Goal: Task Accomplishment & Management: Use online tool/utility

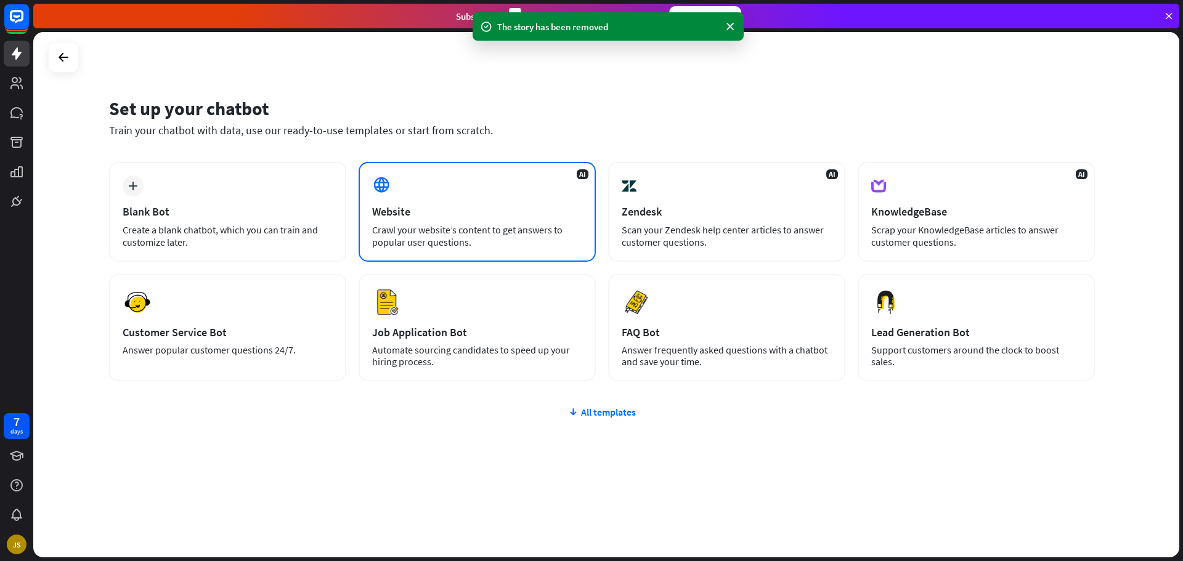
click at [431, 165] on div "AI Website Crawl your website’s content to get answers to popular user question…" at bounding box center [477, 212] width 237 height 100
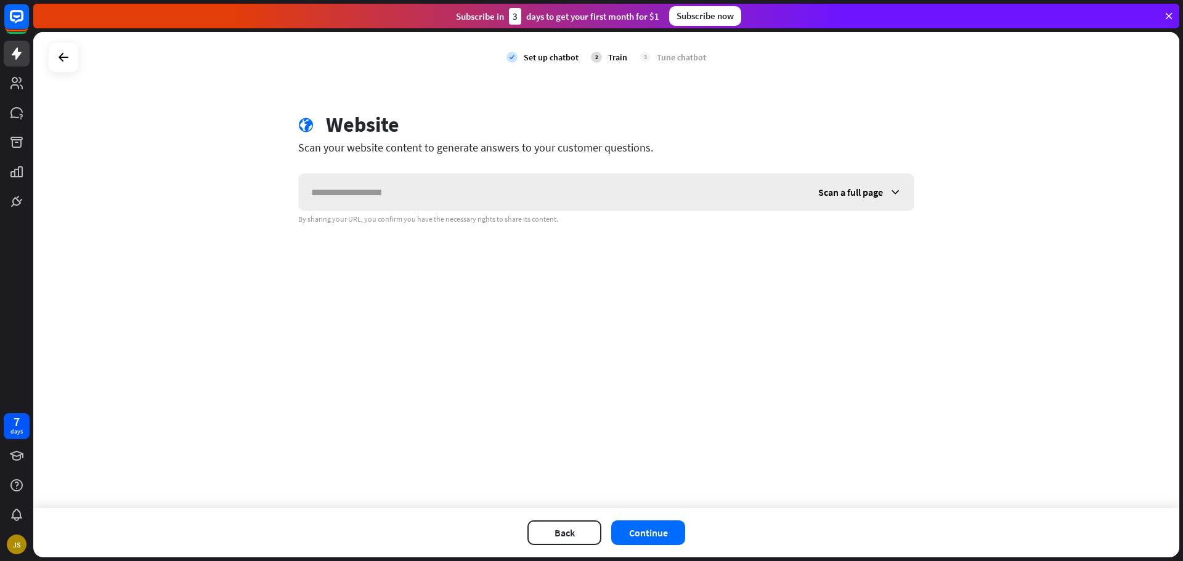
click at [468, 197] on input "text" at bounding box center [552, 192] width 507 height 37
click at [303, 287] on div "check Set up chatbot 2 Train 3 Tune chatbot globe Website Scan your website con…" at bounding box center [606, 270] width 1146 height 476
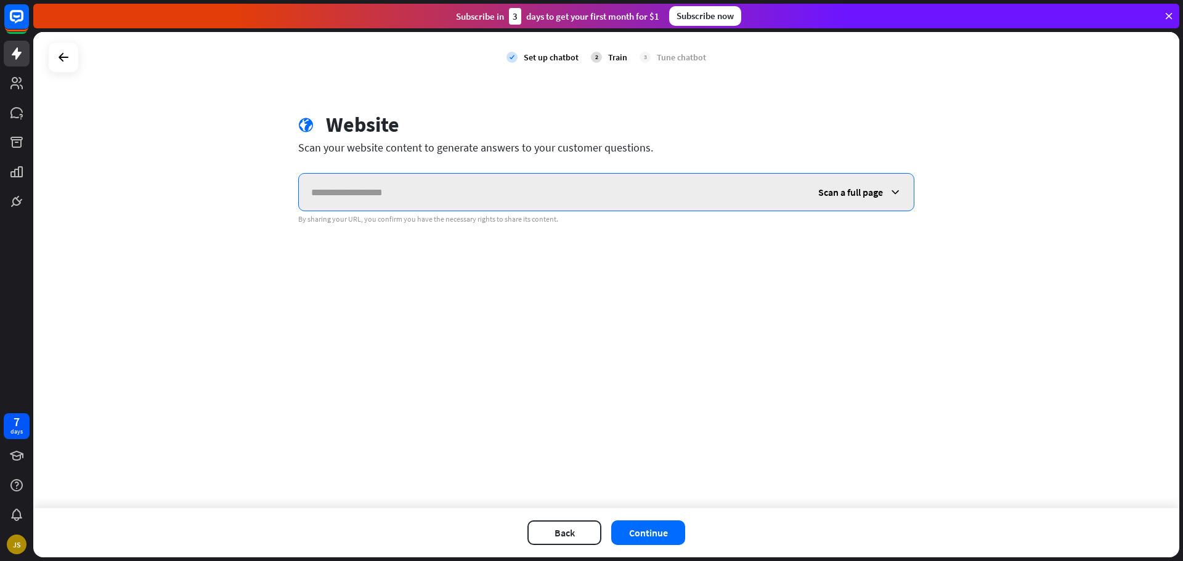
click at [484, 203] on input "text" at bounding box center [552, 192] width 507 height 37
type input "**********"
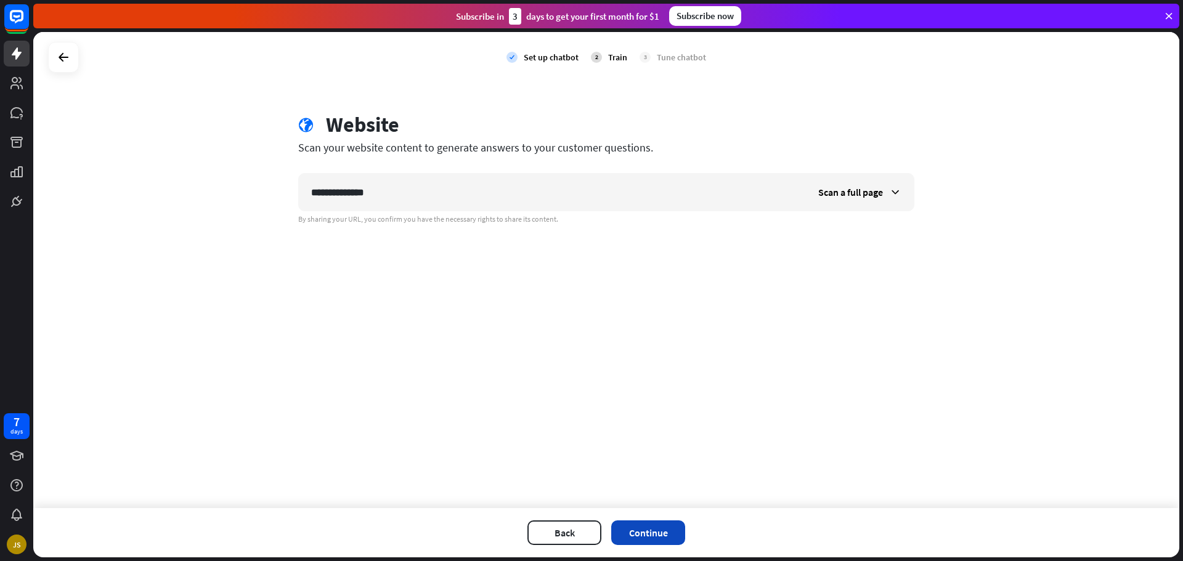
click at [667, 537] on button "Continue" at bounding box center [648, 533] width 74 height 25
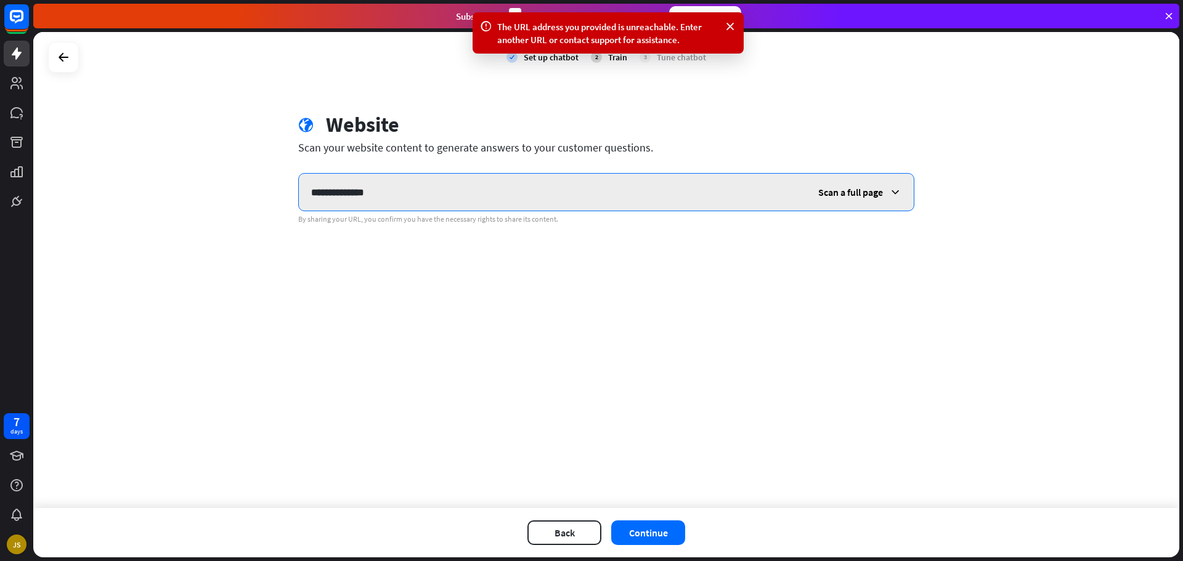
click at [435, 198] on input "**********" at bounding box center [552, 192] width 507 height 37
type input "**********"
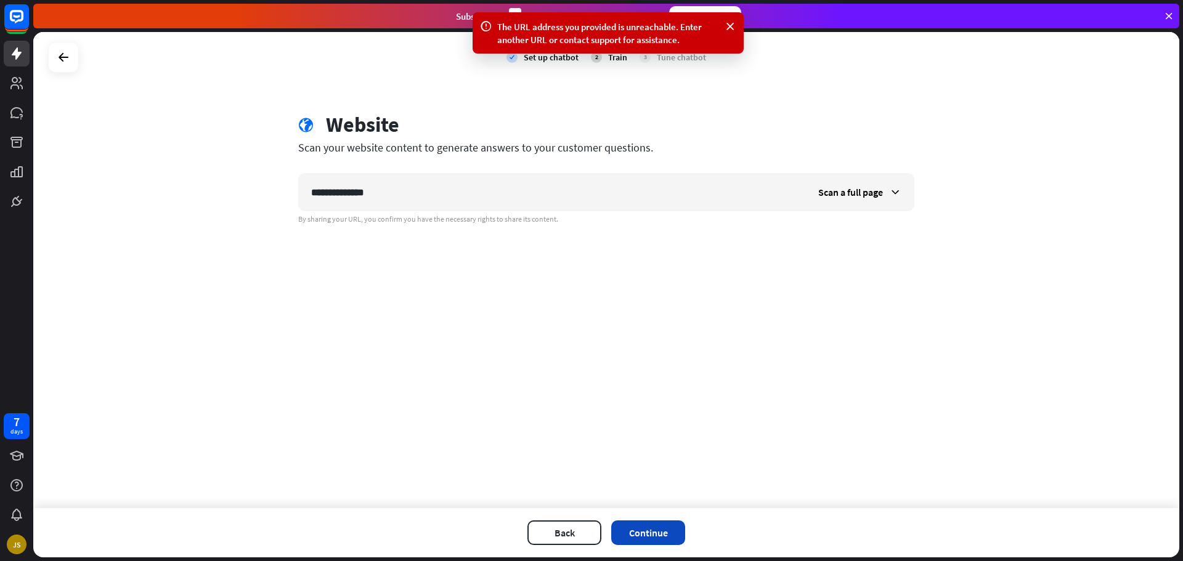
click at [656, 539] on button "Continue" at bounding box center [648, 533] width 74 height 25
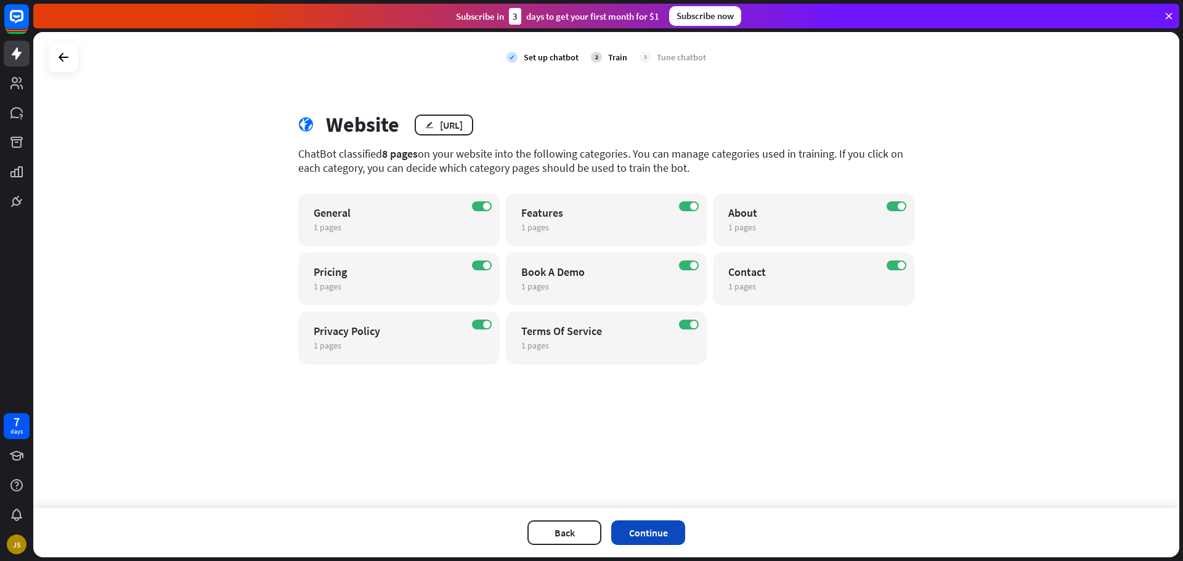
click at [675, 523] on button "Continue" at bounding box center [648, 533] width 74 height 25
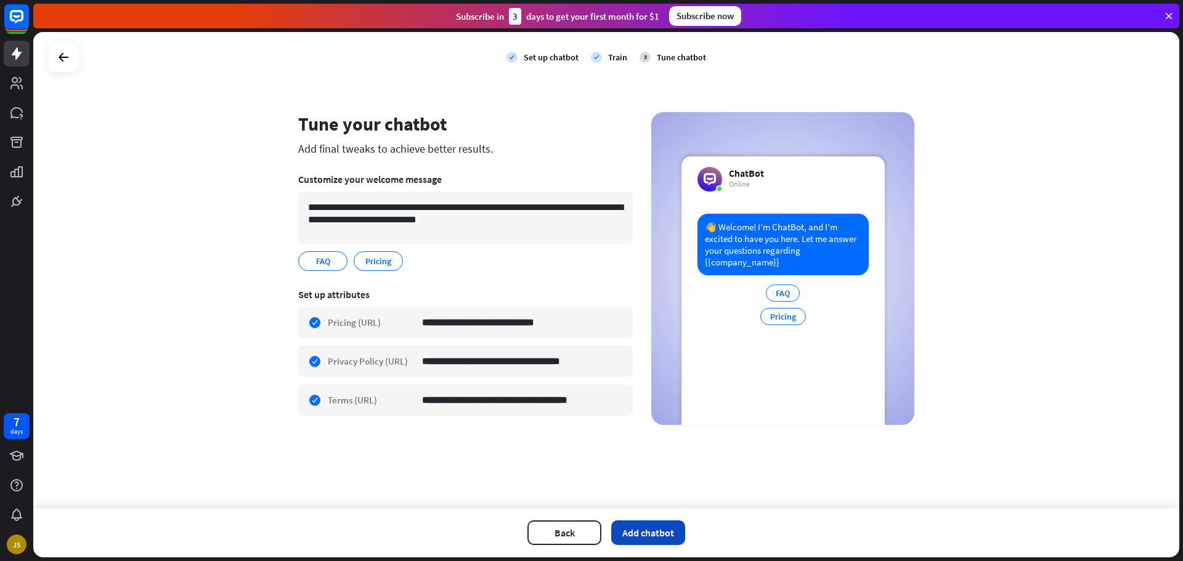
click at [656, 526] on button "Add chatbot" at bounding box center [648, 533] width 74 height 25
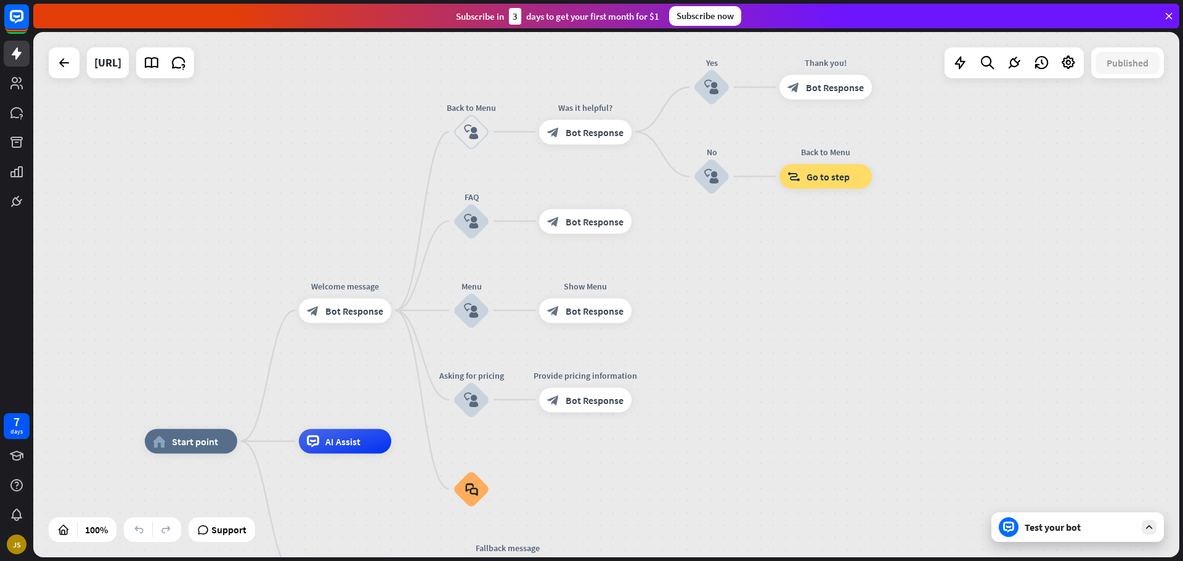
drag, startPoint x: 910, startPoint y: 247, endPoint x: 829, endPoint y: 290, distance: 91.5
click at [828, 296] on div "home_2 Start point Welcome message block_bot_response Bot Response Back to Menu…" at bounding box center [606, 295] width 1146 height 526
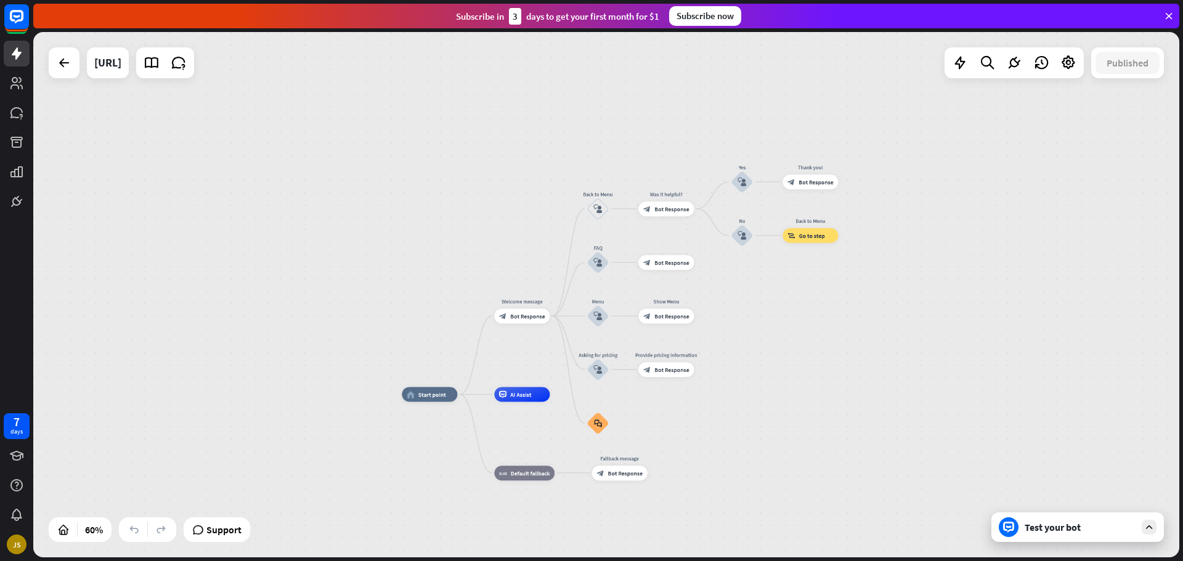
drag, startPoint x: 878, startPoint y: 328, endPoint x: 863, endPoint y: 343, distance: 20.5
click at [863, 343] on div "home_2 Start point Welcome message block_bot_response Bot Response Back to Menu…" at bounding box center [606, 295] width 1146 height 526
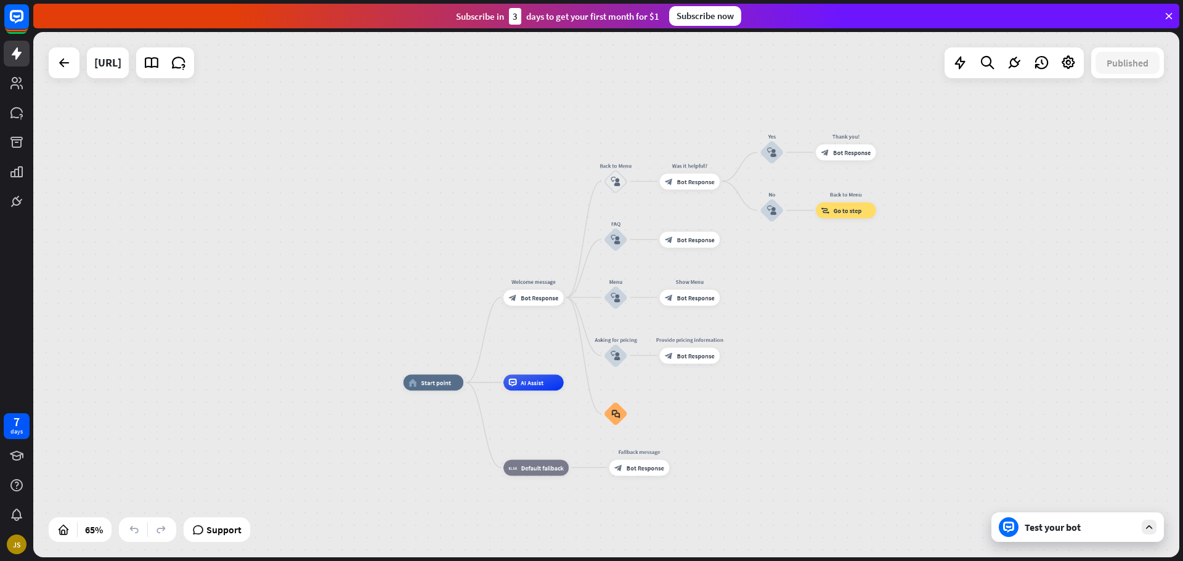
drag, startPoint x: 769, startPoint y: 360, endPoint x: 842, endPoint y: 322, distance: 82.1
click at [842, 322] on div "home_2 Start point Welcome message block_bot_response Bot Response Back to Menu…" at bounding box center [606, 295] width 1146 height 526
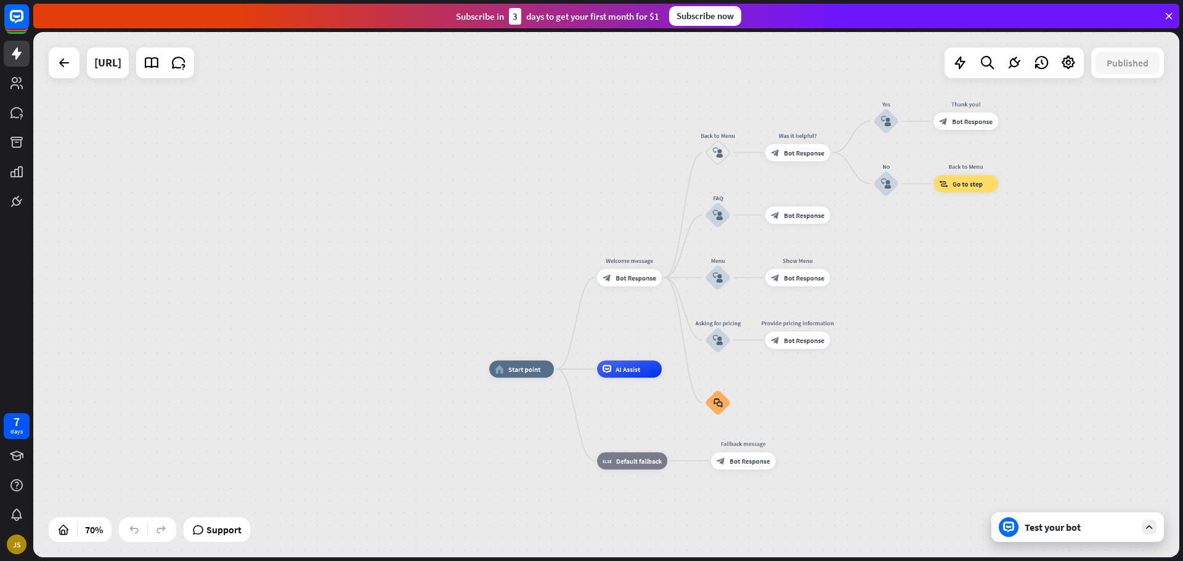
drag, startPoint x: 969, startPoint y: 306, endPoint x: 817, endPoint y: 345, distance: 157.2
click at [817, 348] on div "home_2 Start point Welcome message block_bot_response Bot Response Back to Menu…" at bounding box center [606, 295] width 1146 height 526
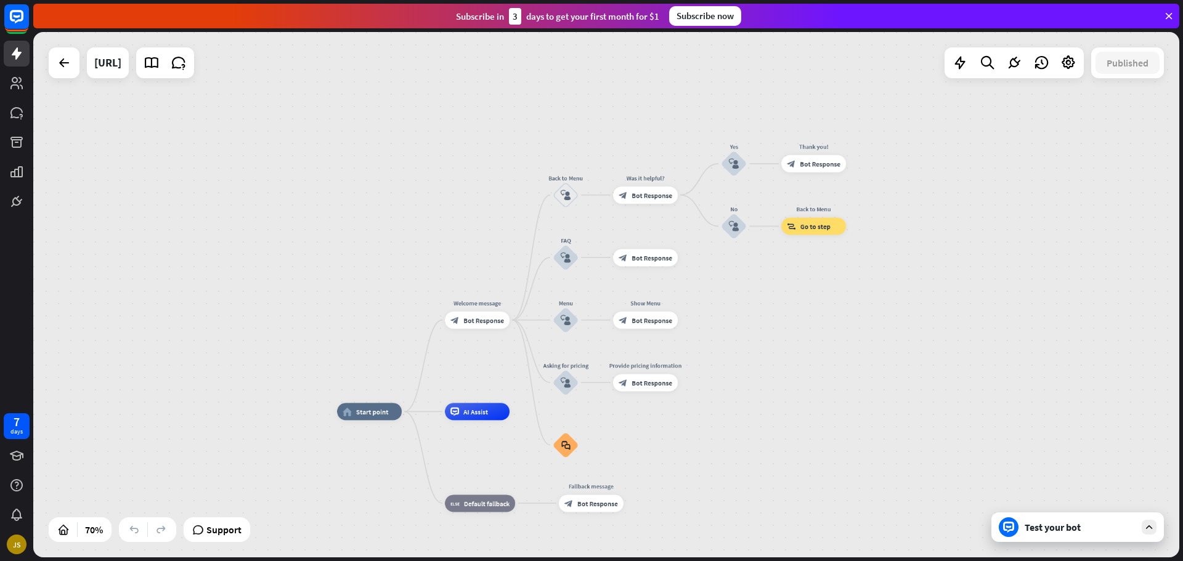
click at [948, 277] on div "home_2 Start point Welcome message block_bot_response Bot Response Back to Menu…" at bounding box center [606, 295] width 1146 height 526
click at [1143, 533] on div at bounding box center [1149, 527] width 15 height 15
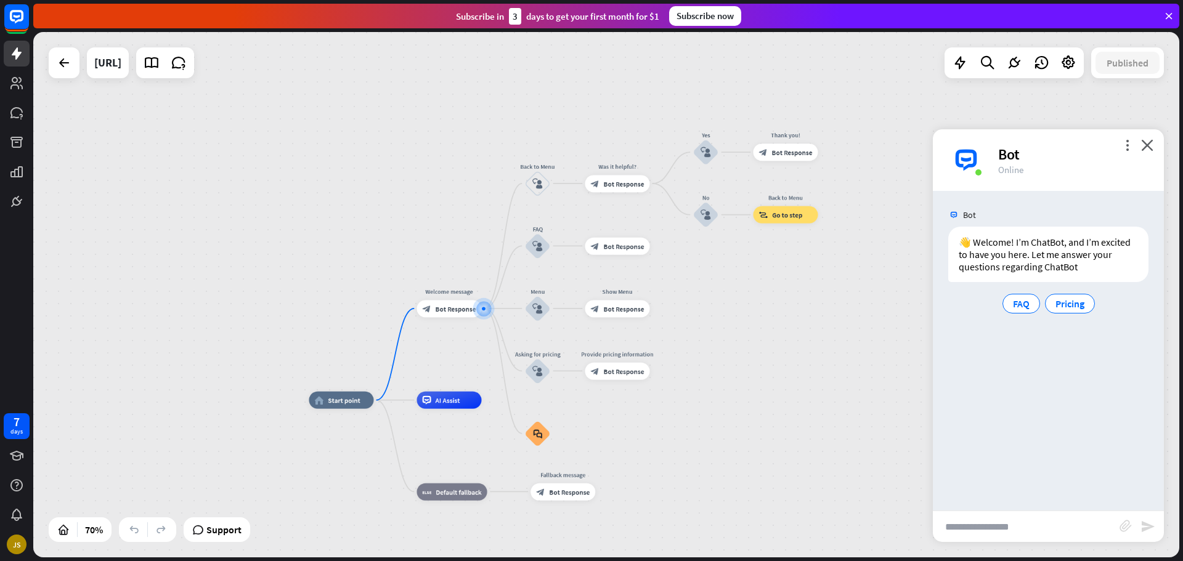
click at [1037, 517] on input "text" at bounding box center [1026, 527] width 187 height 31
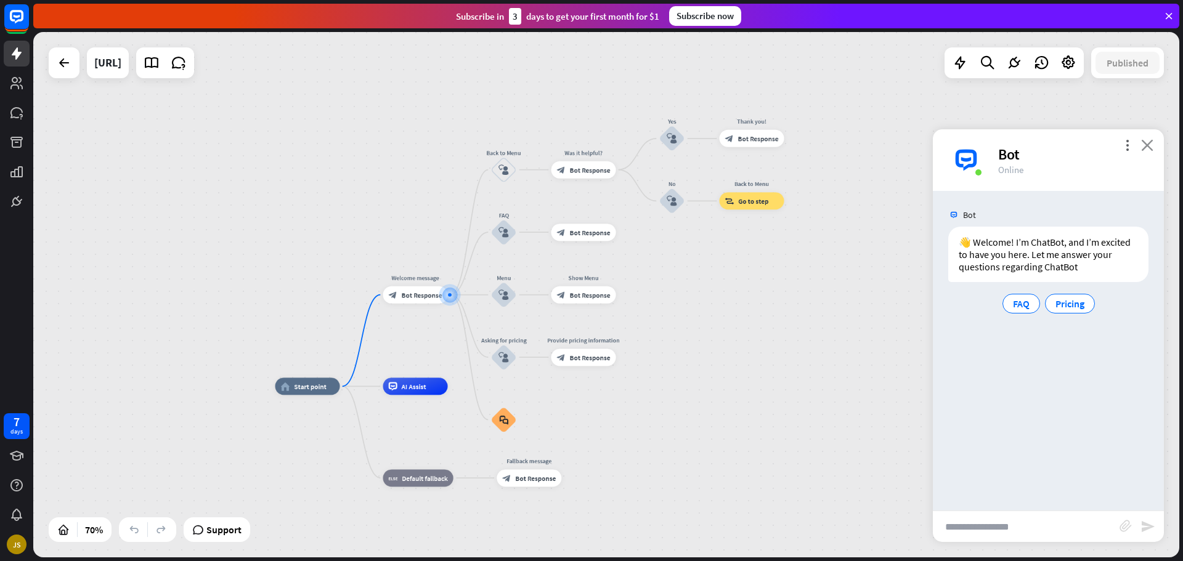
click at [1145, 141] on icon "close" at bounding box center [1147, 145] width 12 height 12
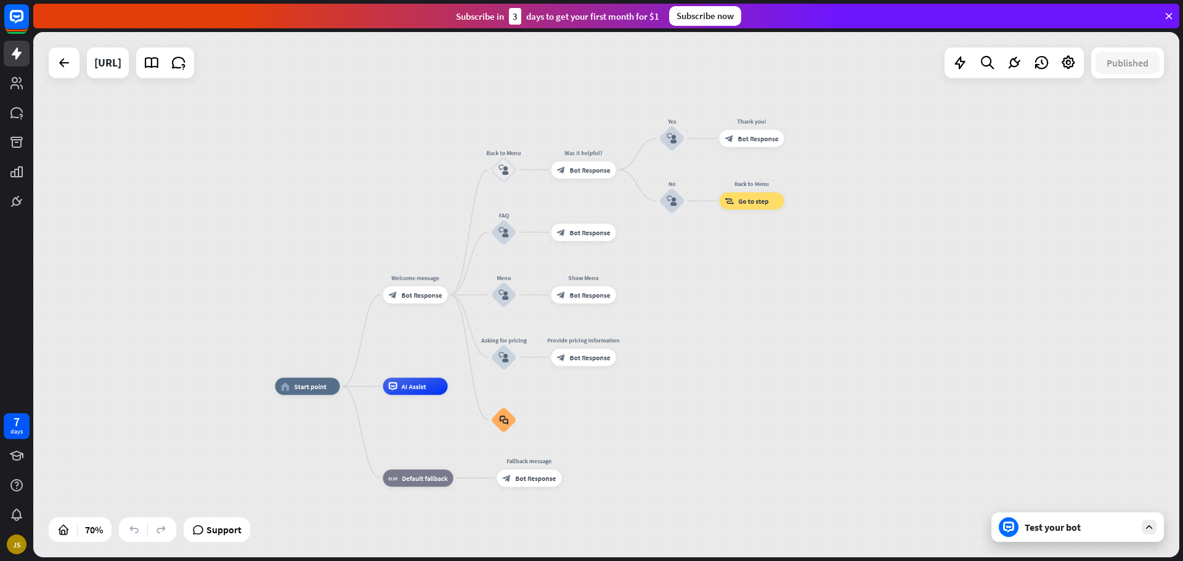
click at [1070, 523] on div "Test your bot" at bounding box center [1080, 527] width 111 height 12
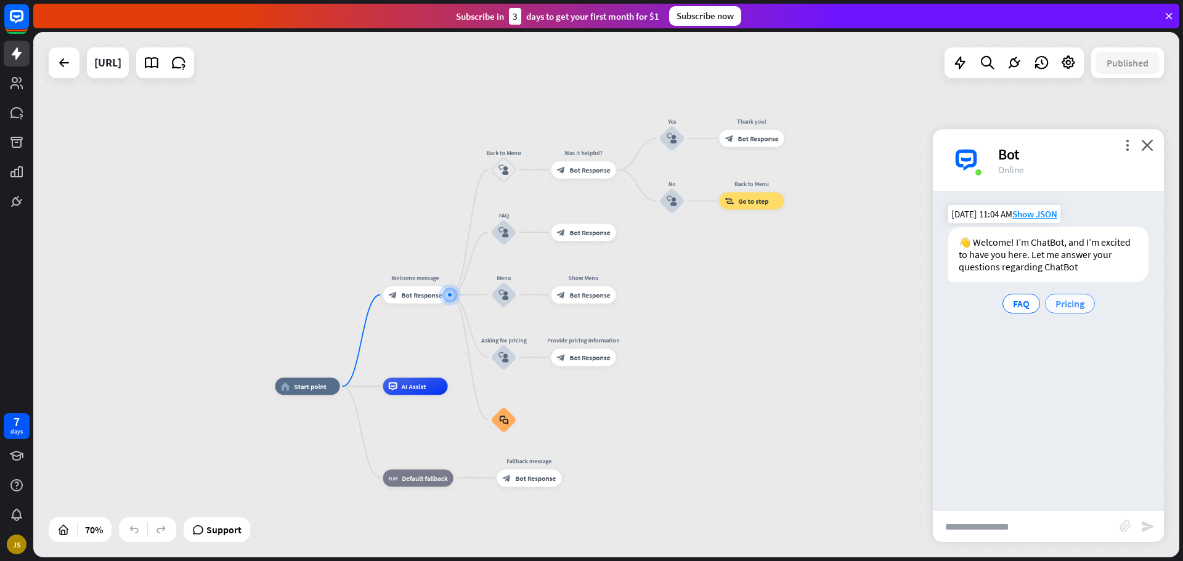
click at [1053, 303] on div "Pricing" at bounding box center [1070, 304] width 50 height 20
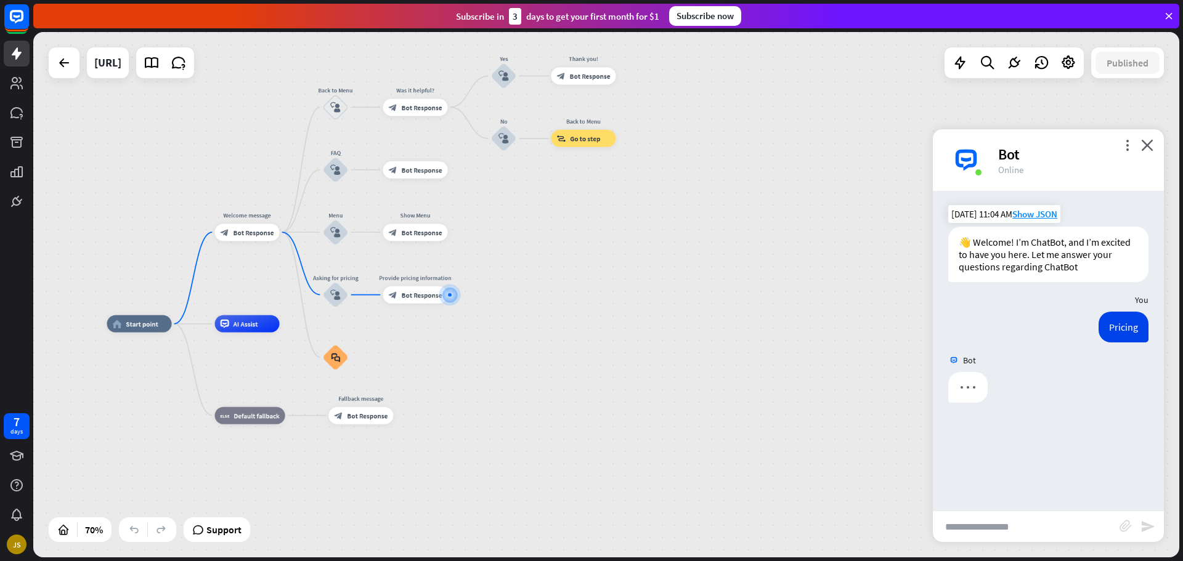
click at [1027, 526] on input "text" at bounding box center [1026, 527] width 187 height 31
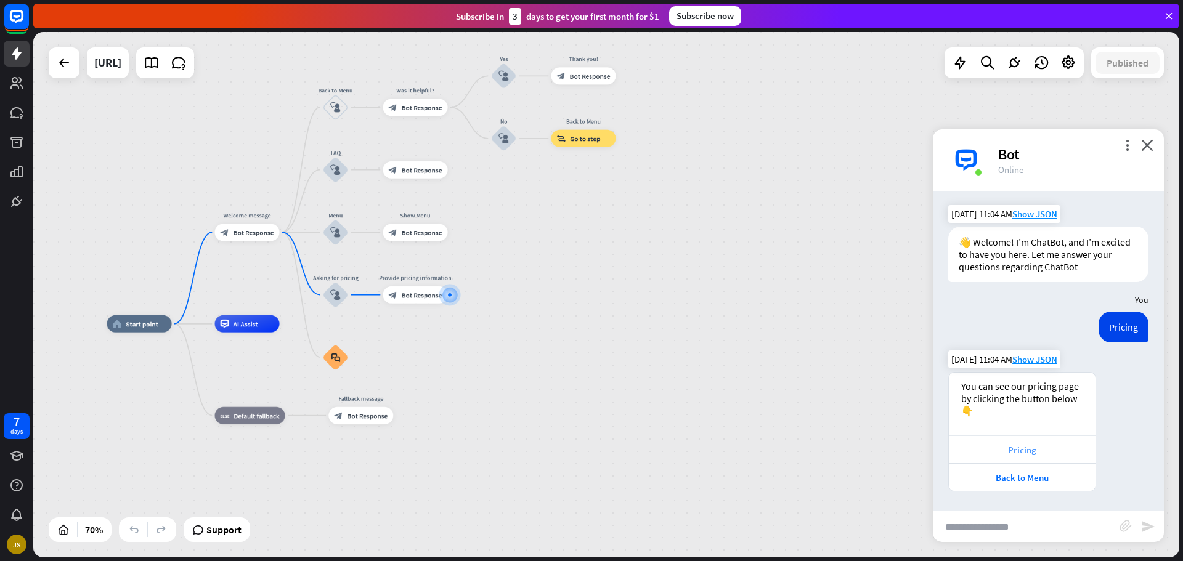
click at [1021, 446] on div "Pricing" at bounding box center [1022, 450] width 134 height 12
click at [1037, 478] on div "Back to Menu" at bounding box center [1022, 478] width 134 height 12
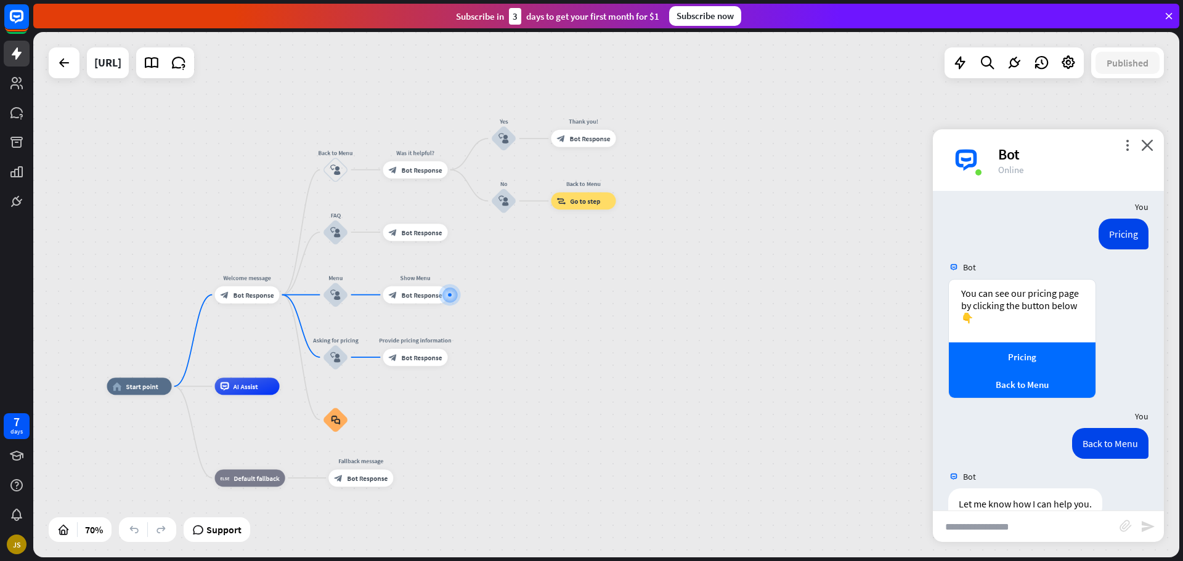
scroll to position [120, 0]
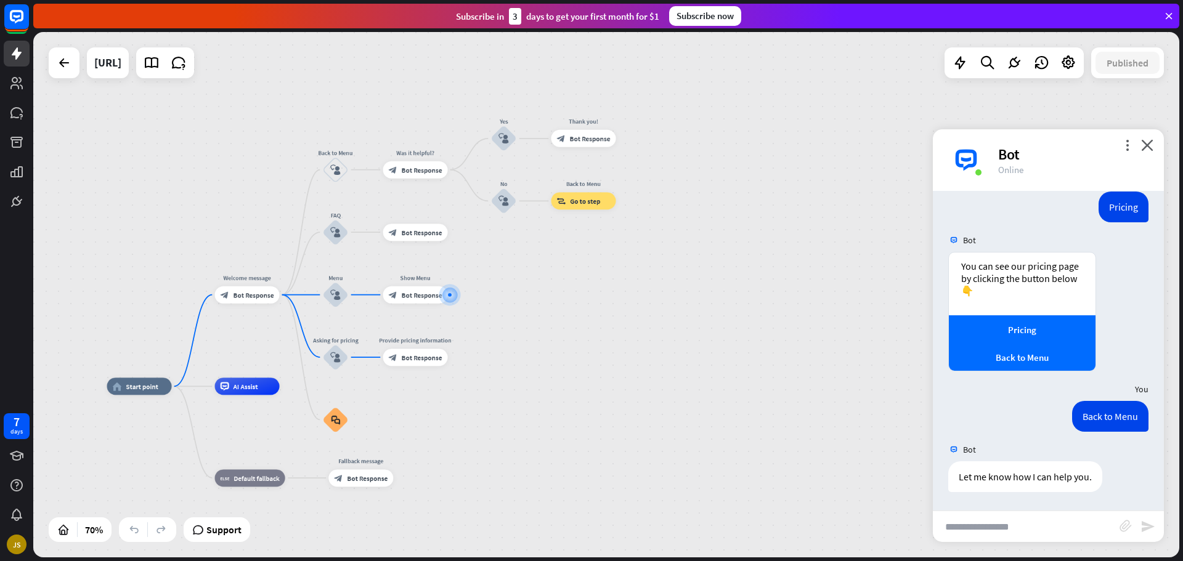
click at [1036, 539] on input "text" at bounding box center [1026, 527] width 187 height 31
type input "**********"
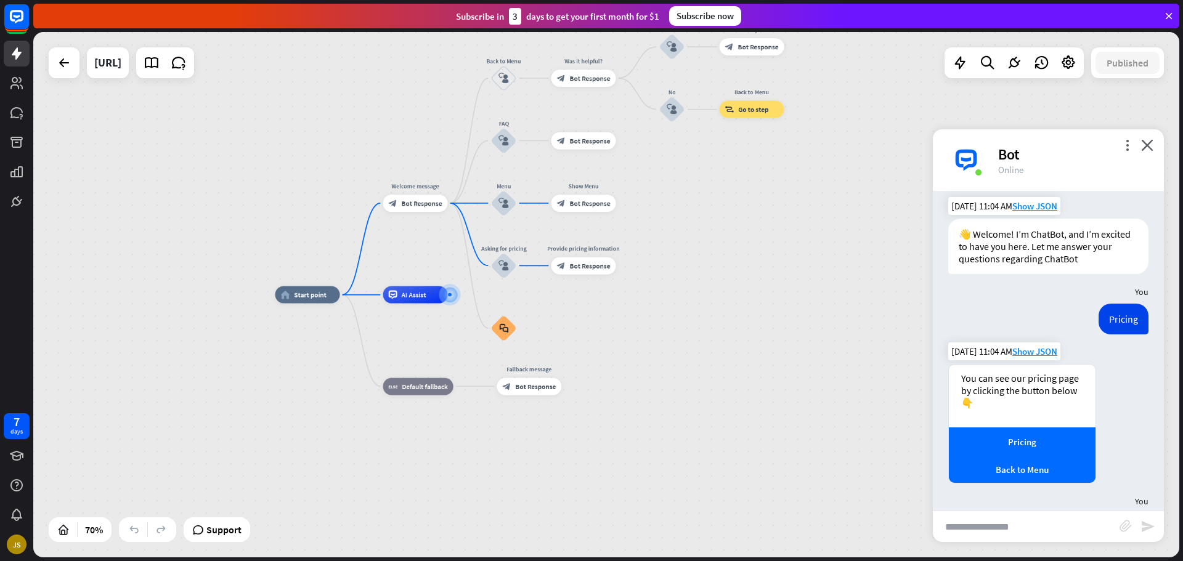
scroll to position [0, 0]
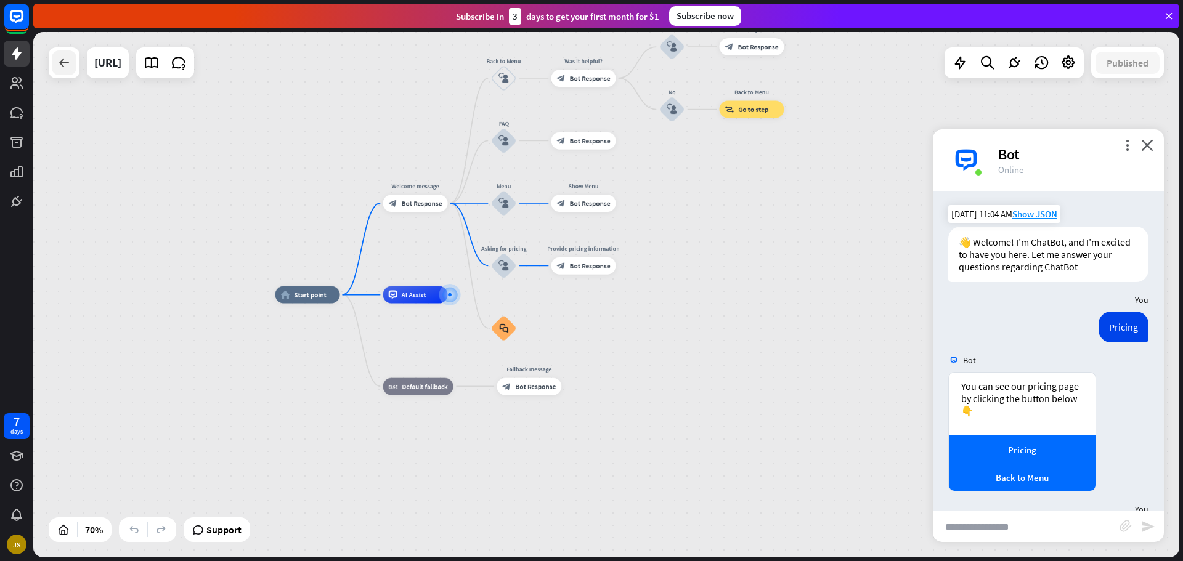
click at [59, 66] on icon at bounding box center [64, 62] width 15 height 15
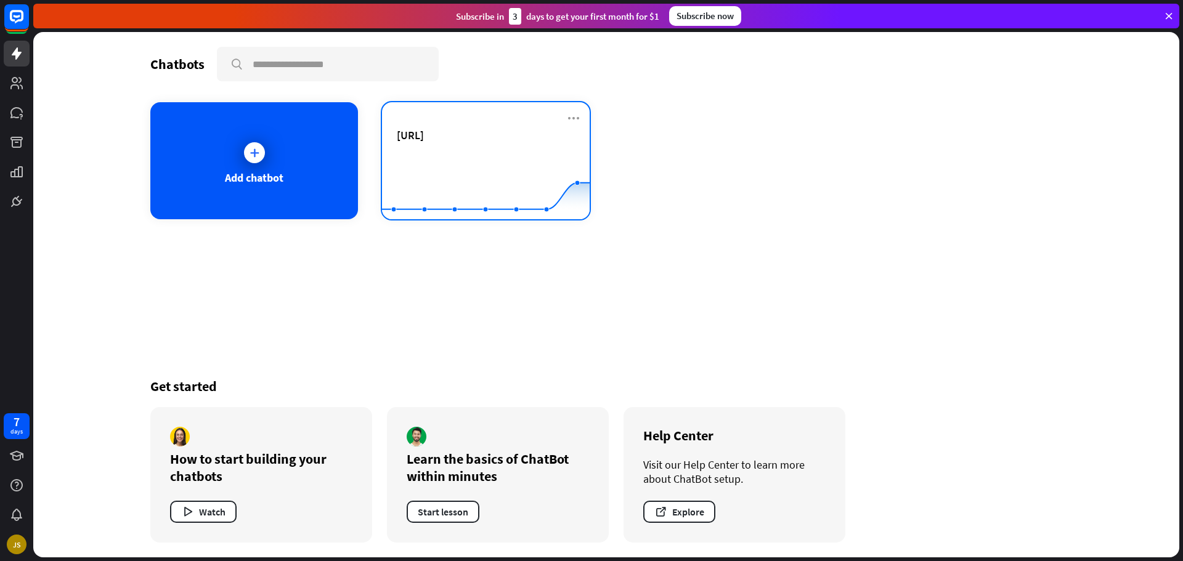
click at [454, 129] on div "[URL] Created with Highcharts 10.1.0 0 1 2" at bounding box center [486, 160] width 208 height 117
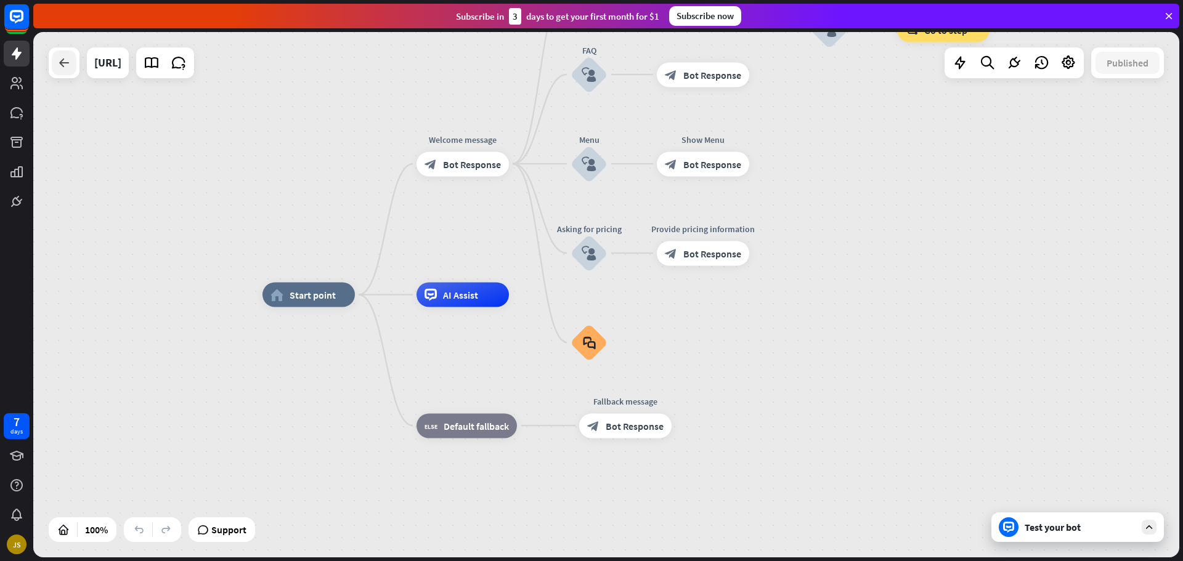
click at [60, 57] on icon at bounding box center [64, 62] width 15 height 15
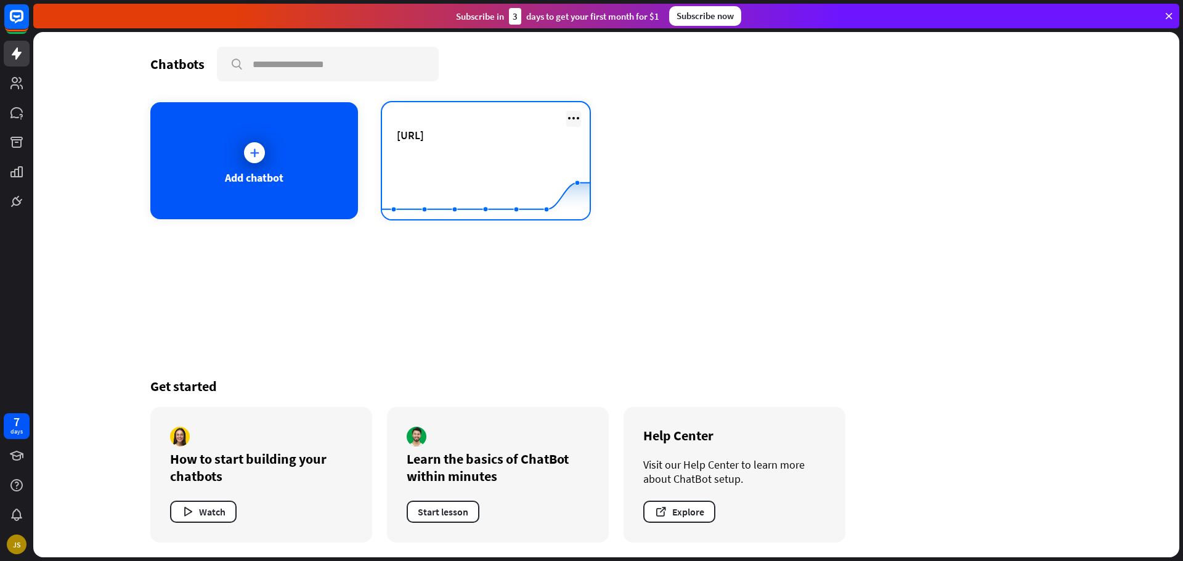
click at [577, 121] on icon at bounding box center [573, 118] width 15 height 15
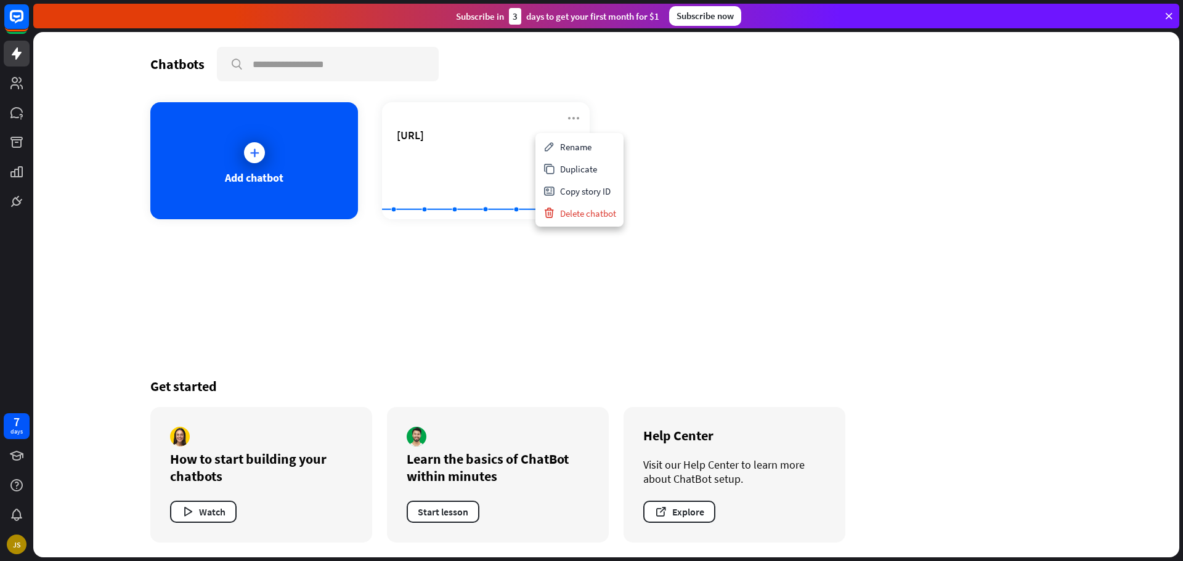
click at [771, 171] on div "Add chatbot [URL] Created with Highcharts 10.1.0 0 1 2" at bounding box center [606, 160] width 912 height 117
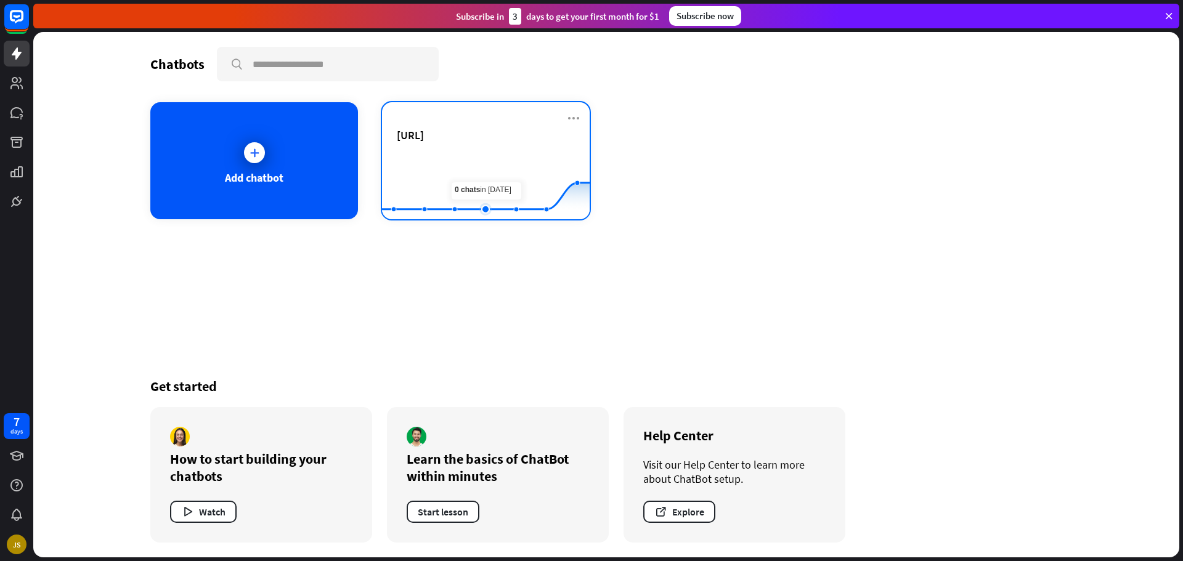
click at [492, 171] on rect at bounding box center [486, 188] width 208 height 77
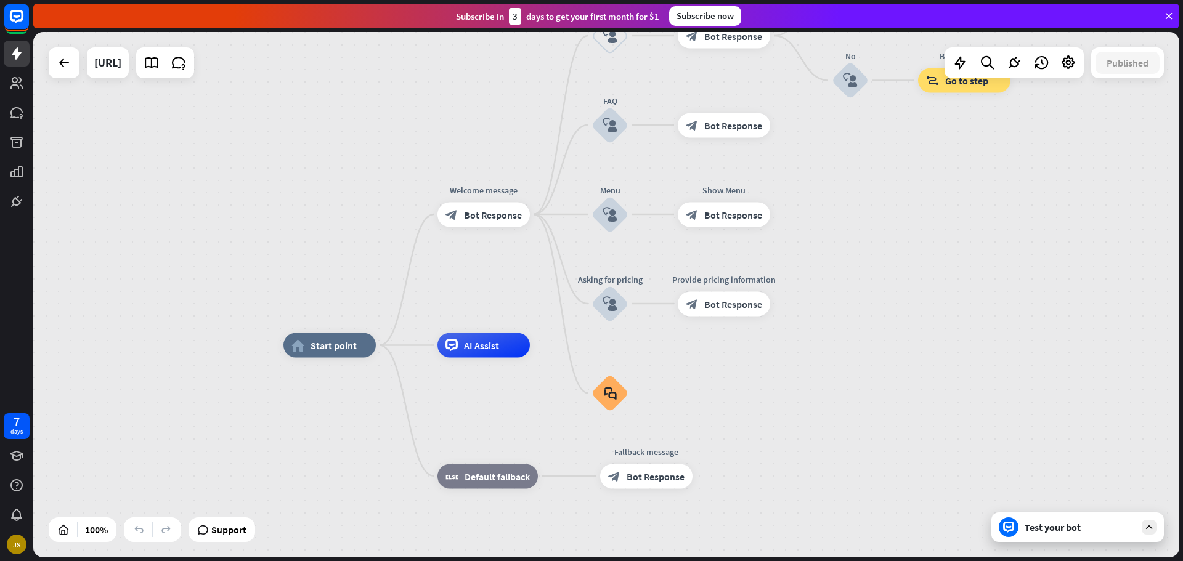
drag, startPoint x: 880, startPoint y: 230, endPoint x: 902, endPoint y: 283, distance: 56.9
click at [902, 283] on div "home_2 Start point Welcome message block_bot_response Bot Response Back to Menu…" at bounding box center [606, 295] width 1146 height 526
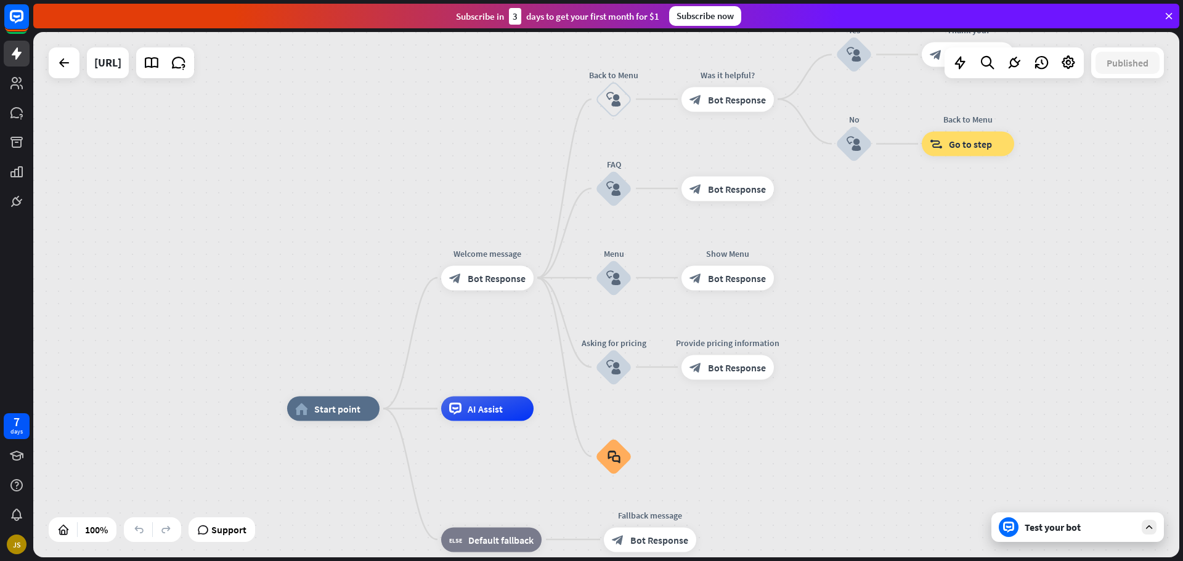
drag, startPoint x: 995, startPoint y: 300, endPoint x: 996, endPoint y: 335, distance: 34.5
click at [997, 344] on div "home_2 Start point Welcome message block_bot_response Bot Response Back to Menu…" at bounding box center [606, 295] width 1146 height 526
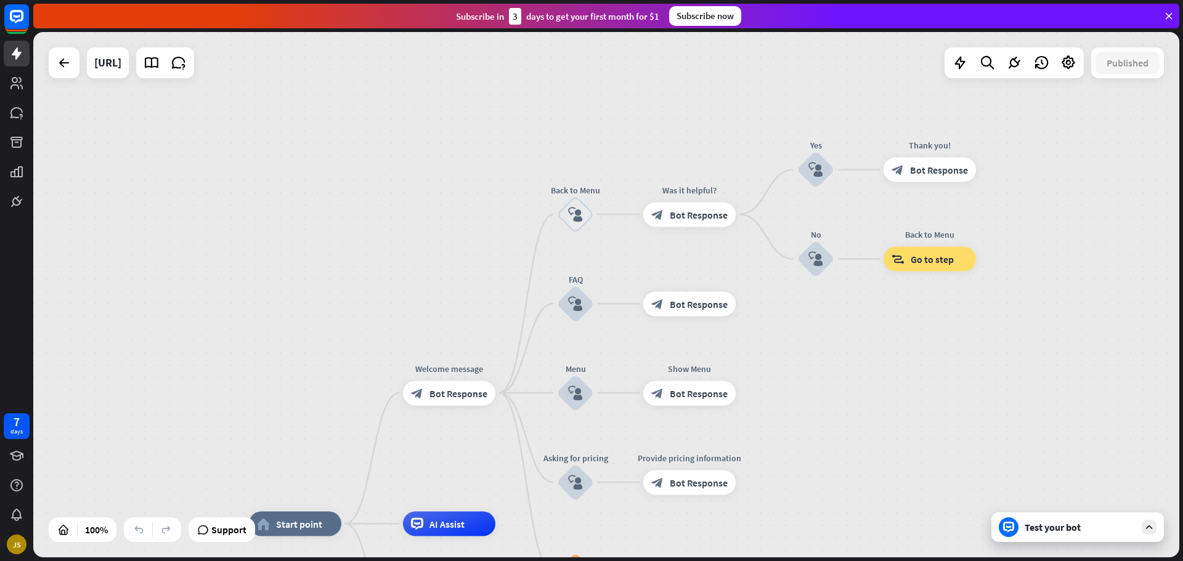
drag, startPoint x: 938, startPoint y: 318, endPoint x: 926, endPoint y: 317, distance: 12.4
click at [929, 325] on div "home_2 Start point Welcome message block_bot_response Bot Response Back to Menu…" at bounding box center [606, 295] width 1146 height 526
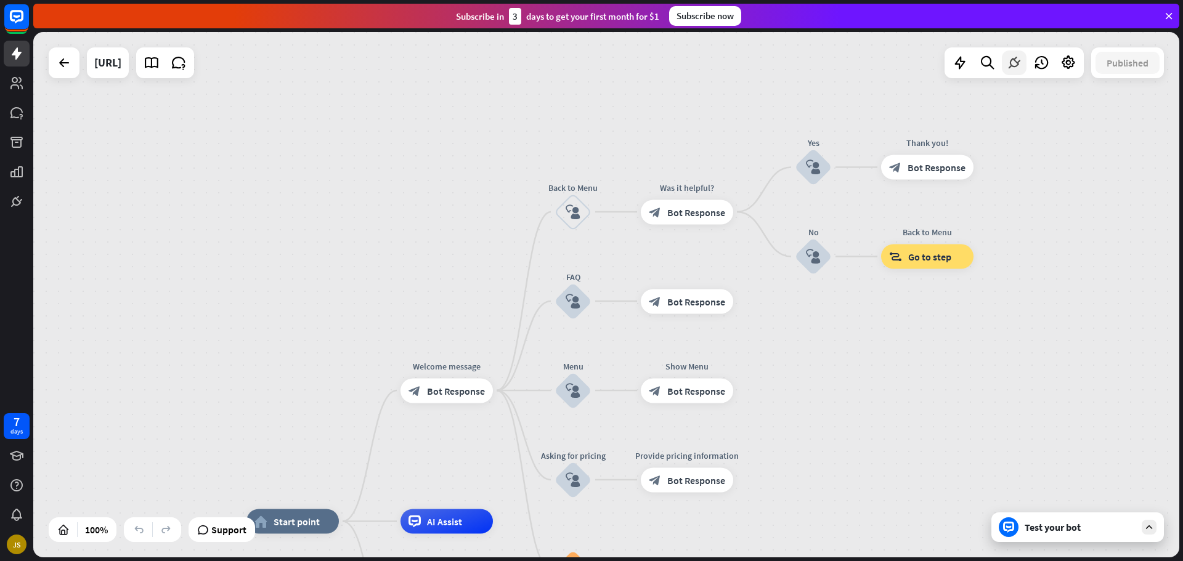
click at [1014, 70] on icon at bounding box center [1014, 63] width 16 height 16
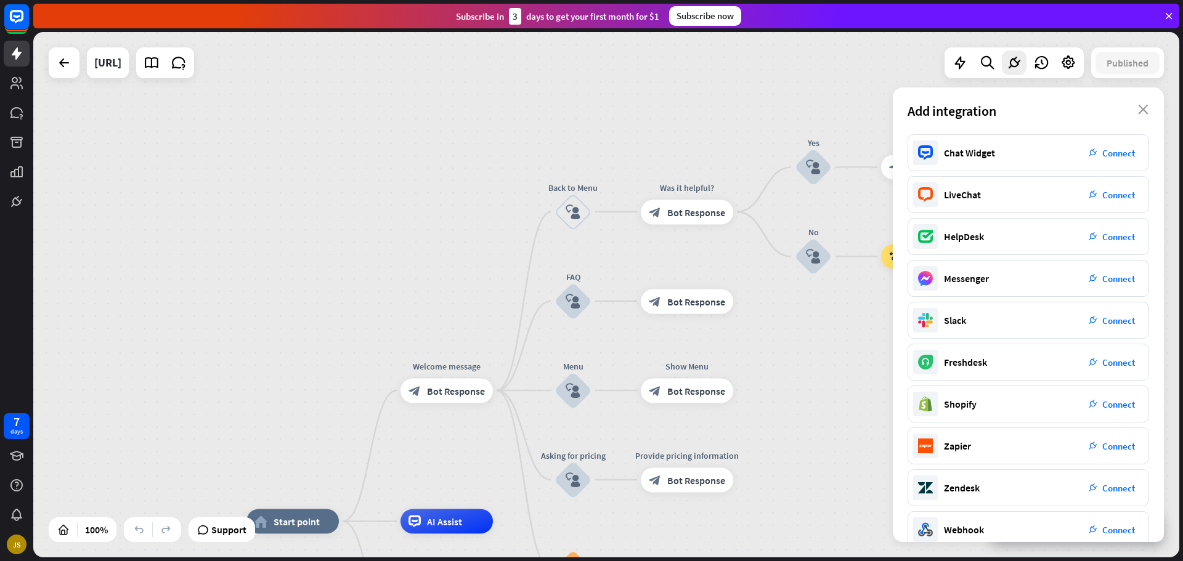
click at [1154, 116] on div "Add integration close" at bounding box center [1028, 111] width 271 height 47
click at [1140, 108] on icon "close" at bounding box center [1143, 110] width 10 height 10
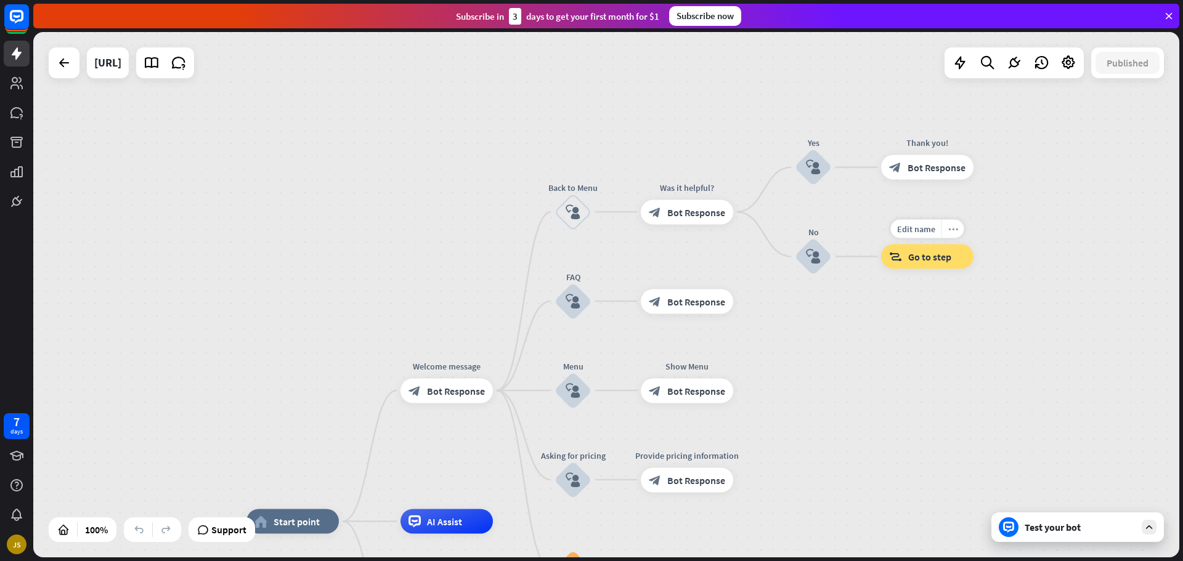
drag, startPoint x: 945, startPoint y: 256, endPoint x: 959, endPoint y: 233, distance: 27.4
click at [959, 245] on div "Edit name more_horiz block_goto Go to step" at bounding box center [927, 257] width 92 height 25
drag, startPoint x: 1141, startPoint y: 179, endPoint x: 1062, endPoint y: 317, distance: 159.0
click at [1135, 187] on div "home_2 Start point Welcome message block_bot_response Bot Response Back to Menu…" at bounding box center [606, 295] width 1146 height 526
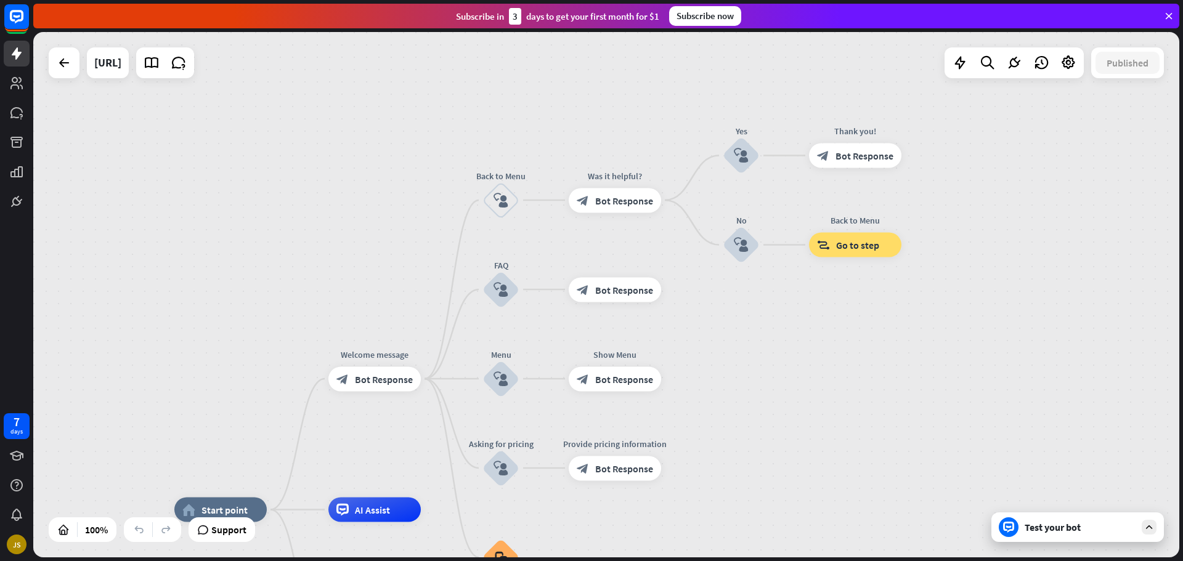
drag, startPoint x: 1069, startPoint y: 399, endPoint x: 985, endPoint y: 380, distance: 86.0
click at [1002, 381] on div "home_2 Start point Welcome message block_bot_response Bot Response Back to Menu…" at bounding box center [606, 295] width 1146 height 526
drag, startPoint x: 182, startPoint y: 205, endPoint x: 174, endPoint y: 203, distance: 8.7
click at [181, 205] on div "home_2 Start point Welcome message block_bot_response Bot Response Back to Menu…" at bounding box center [606, 295] width 1146 height 526
click at [61, 67] on icon at bounding box center [64, 62] width 15 height 15
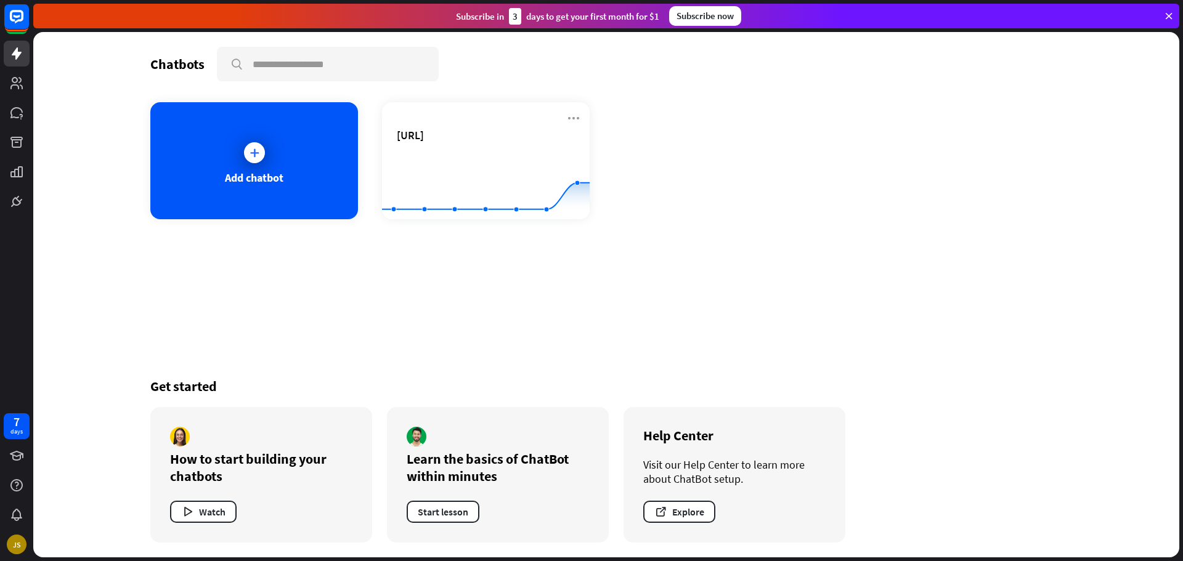
drag, startPoint x: 457, startPoint y: 152, endPoint x: 410, endPoint y: 308, distance: 162.8
click at [410, 308] on div "Chatbots search Add chatbot [URL] Created with Highcharts 10.1.0 0 1 2 Get star…" at bounding box center [606, 295] width 986 height 526
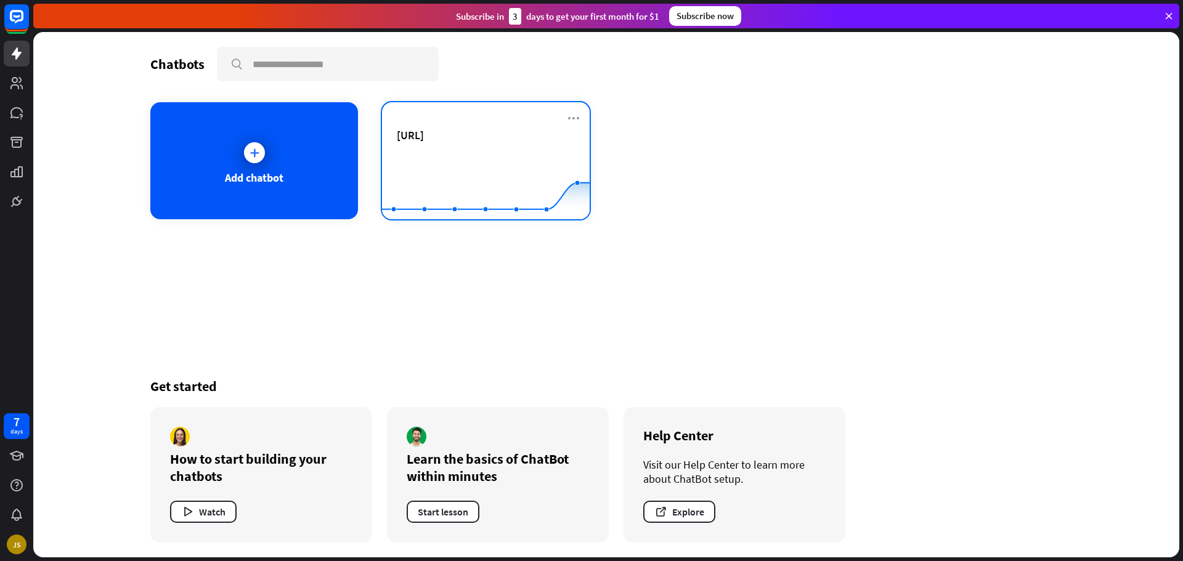
click at [455, 130] on div "[URL]" at bounding box center [486, 135] width 178 height 14
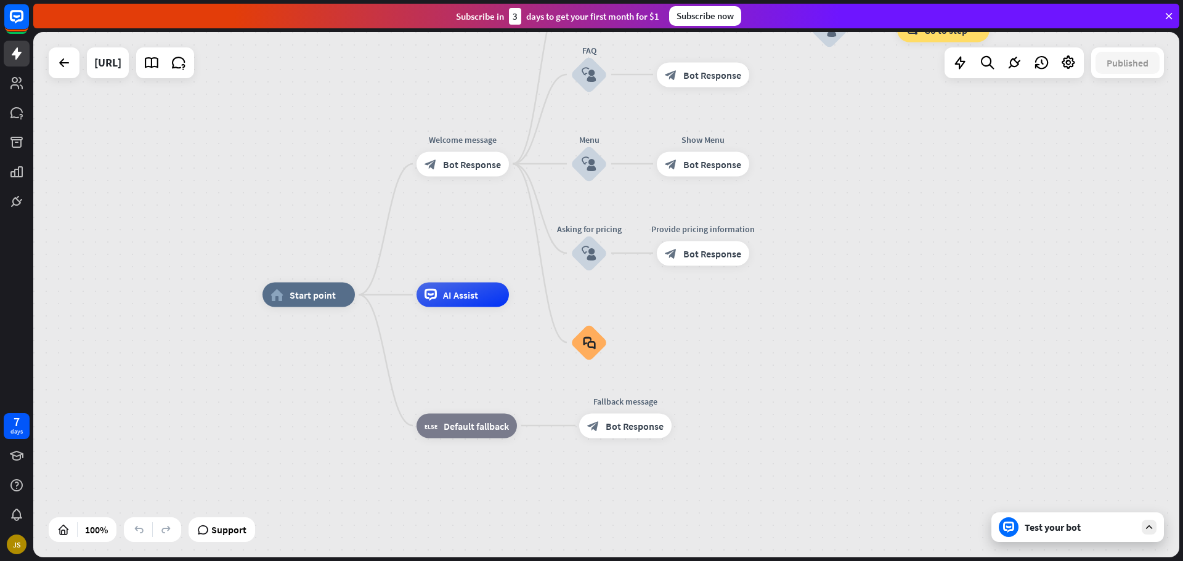
drag, startPoint x: 991, startPoint y: 233, endPoint x: 960, endPoint y: 361, distance: 132.0
click at [958, 367] on div "home_2 Start point Welcome message block_bot_response Bot Response Back to Menu…" at bounding box center [606, 295] width 1146 height 526
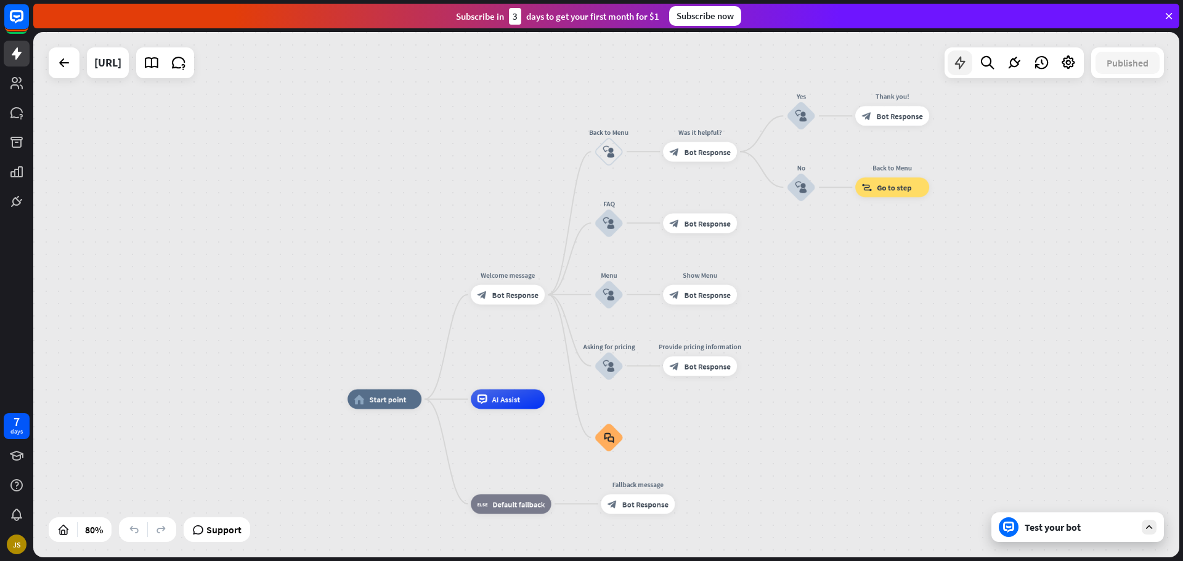
click at [963, 70] on icon at bounding box center [960, 63] width 16 height 16
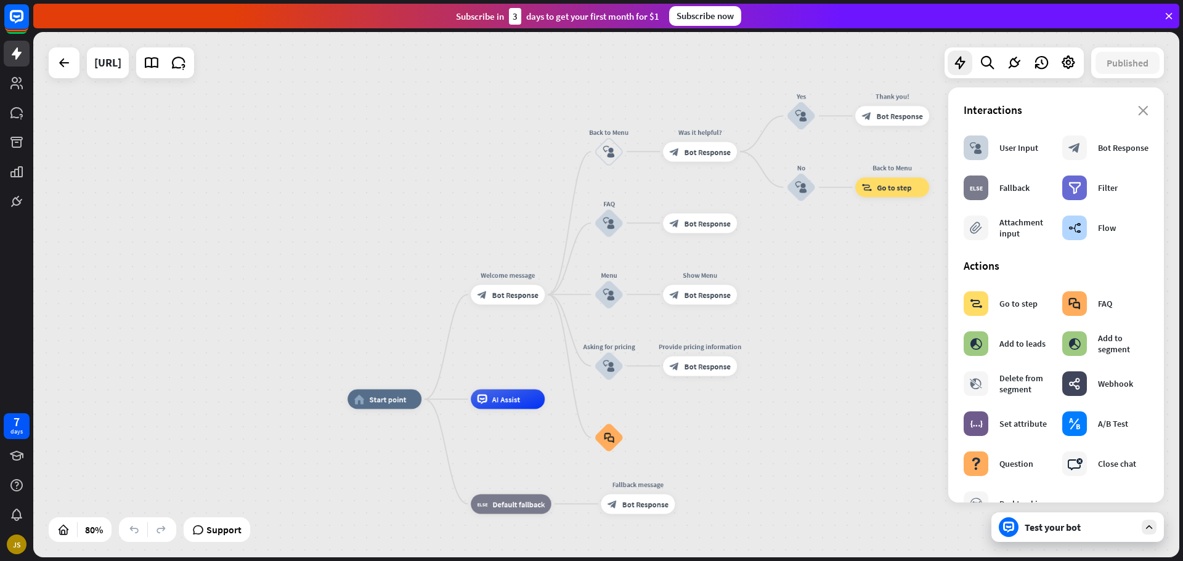
click at [838, 376] on div "home_2 Start point Welcome message block_bot_response Bot Response Back to Menu…" at bounding box center [606, 295] width 1146 height 526
click at [1132, 104] on div "Interactions" at bounding box center [1056, 110] width 185 height 14
click at [1126, 110] on div "Interactions" at bounding box center [1056, 110] width 185 height 14
click at [1138, 107] on icon "close" at bounding box center [1143, 111] width 10 height 10
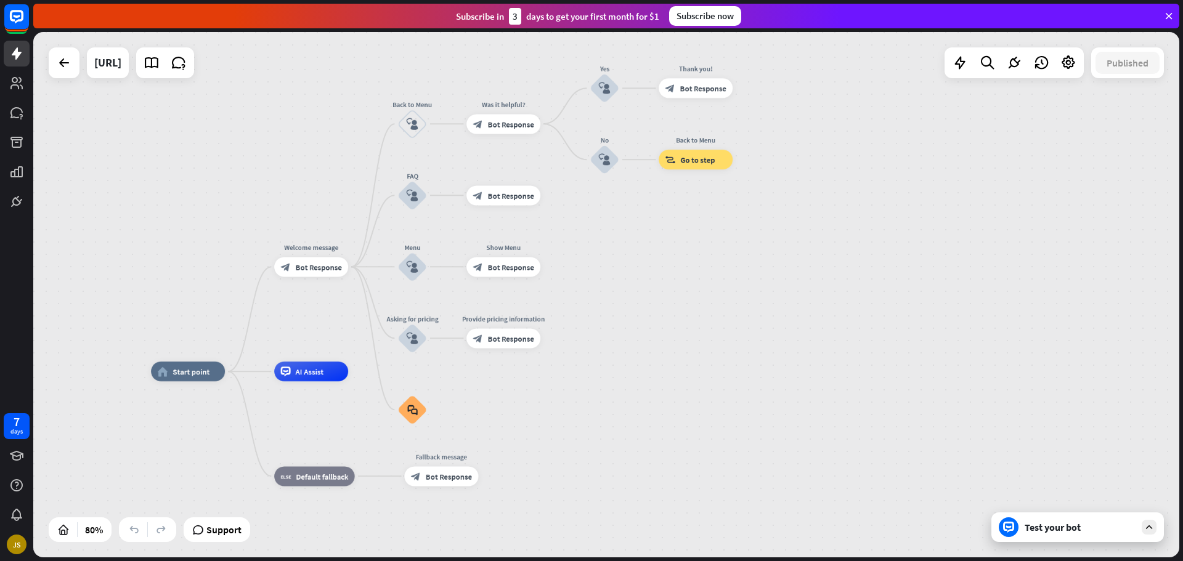
drag, startPoint x: 854, startPoint y: 403, endPoint x: 679, endPoint y: 367, distance: 178.8
click at [679, 367] on div "home_2 Start point Welcome message block_bot_response Bot Response Back to Menu…" at bounding box center [606, 295] width 1146 height 526
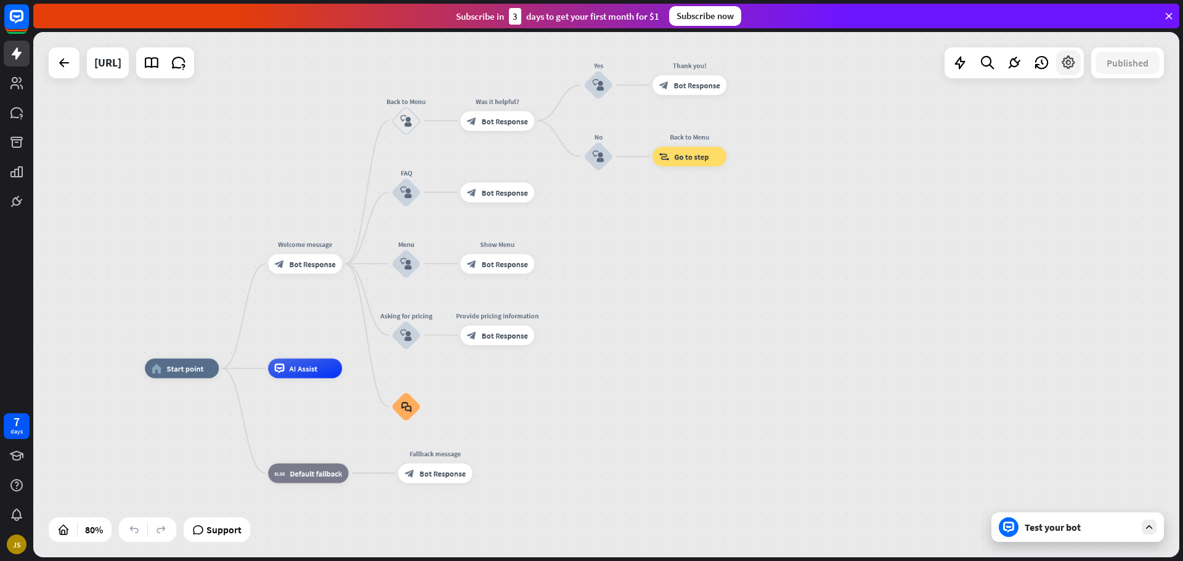
click at [1064, 62] on icon at bounding box center [1069, 63] width 16 height 16
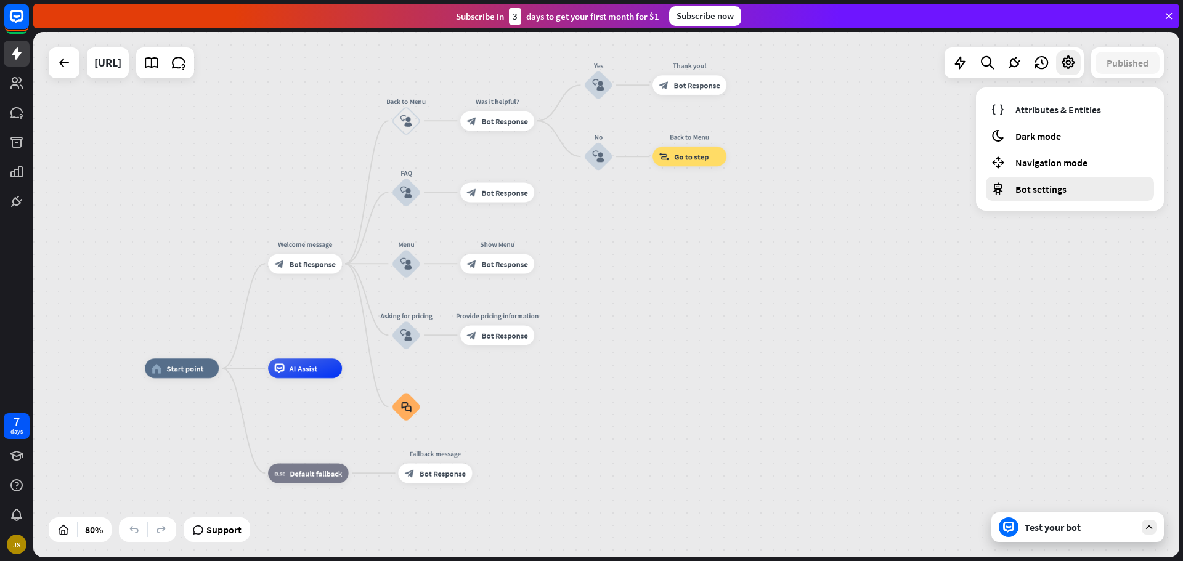
click at [1053, 189] on span "Bot settings" at bounding box center [1041, 189] width 51 height 12
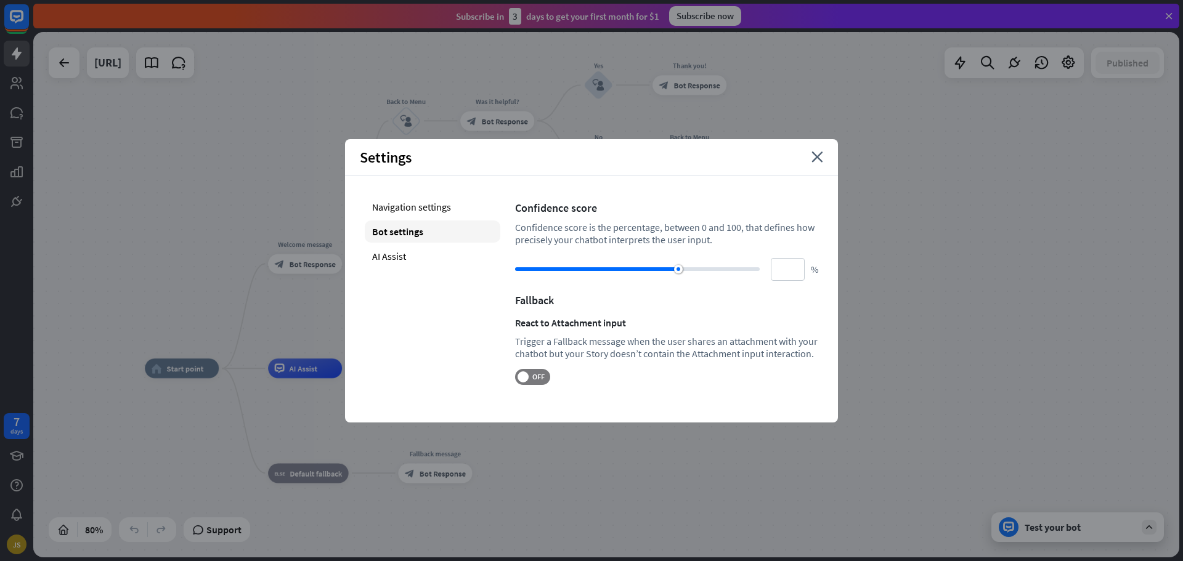
click at [808, 152] on div "Settings close" at bounding box center [591, 157] width 493 height 37
click at [820, 154] on icon "close" at bounding box center [818, 157] width 12 height 11
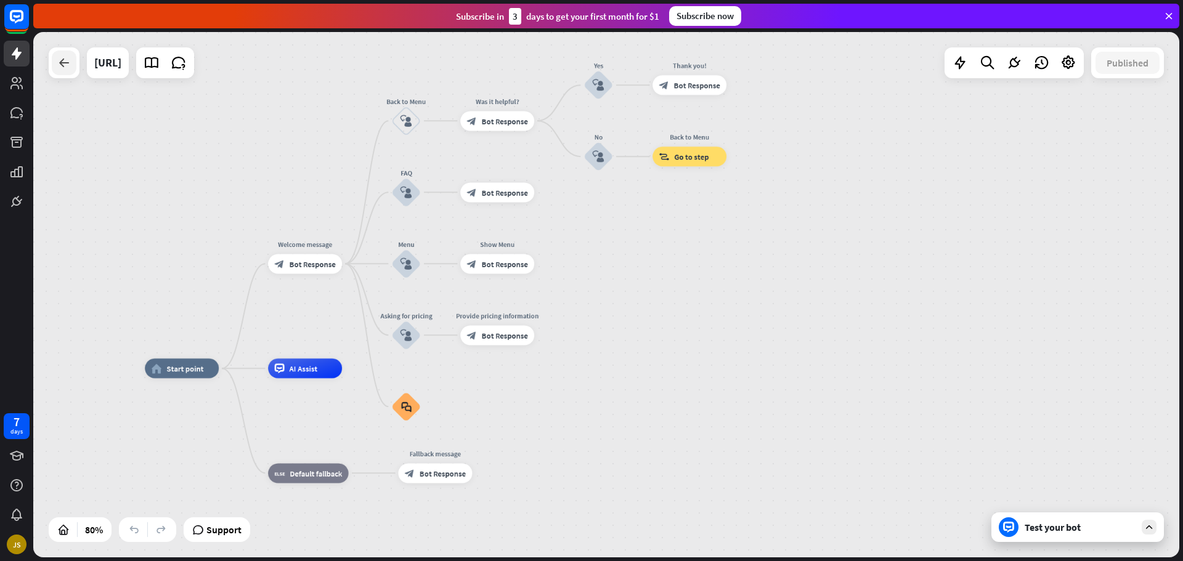
click at [65, 70] on icon at bounding box center [64, 62] width 15 height 15
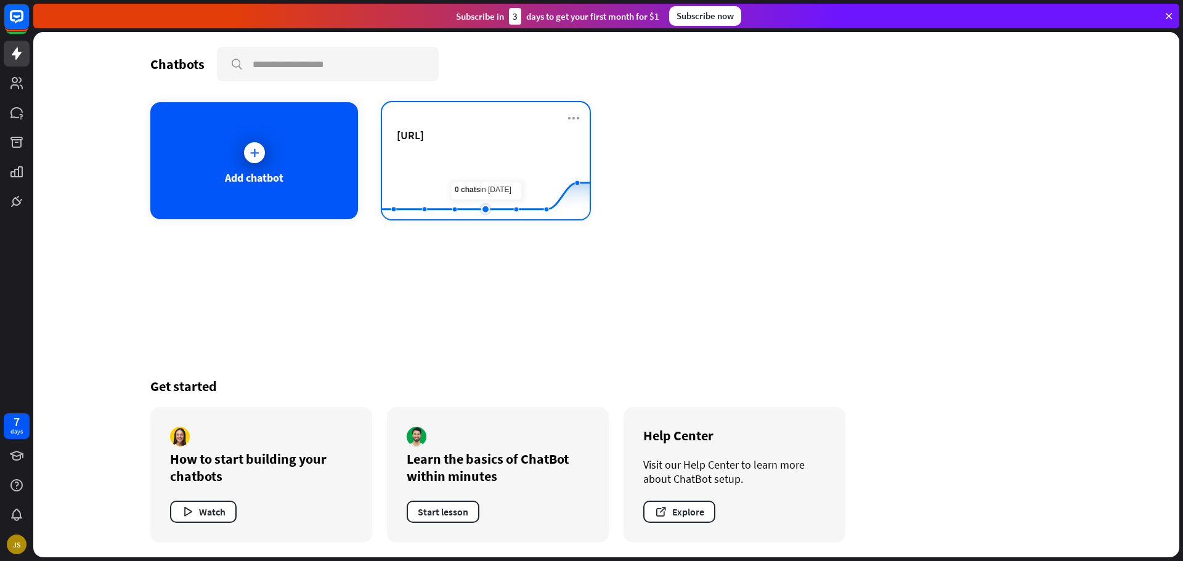
click at [474, 171] on rect at bounding box center [486, 188] width 208 height 77
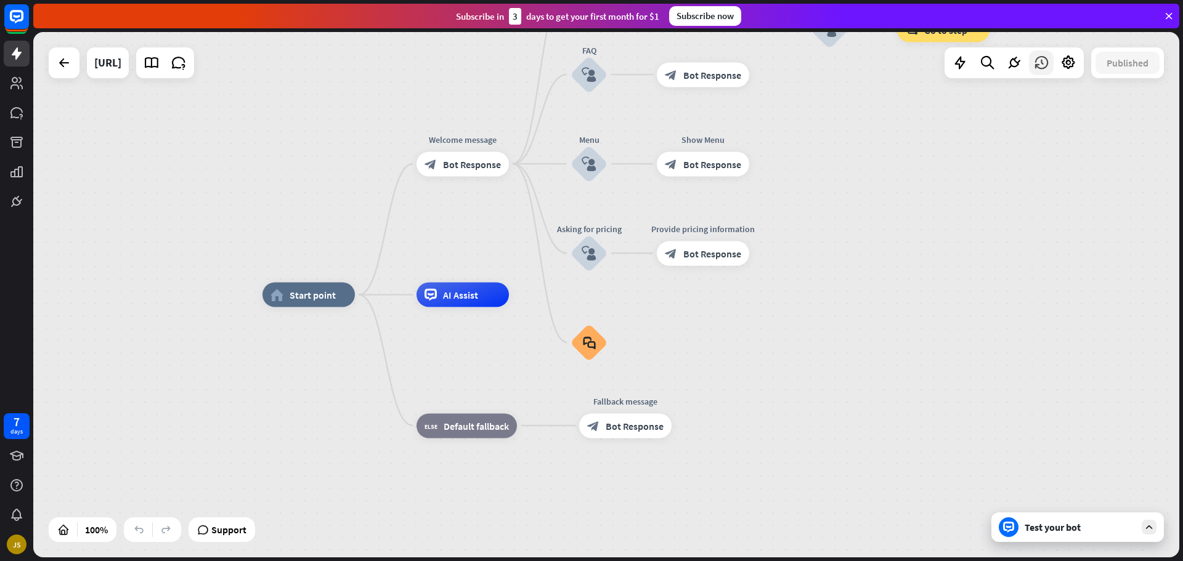
click at [1039, 60] on icon at bounding box center [1042, 63] width 16 height 16
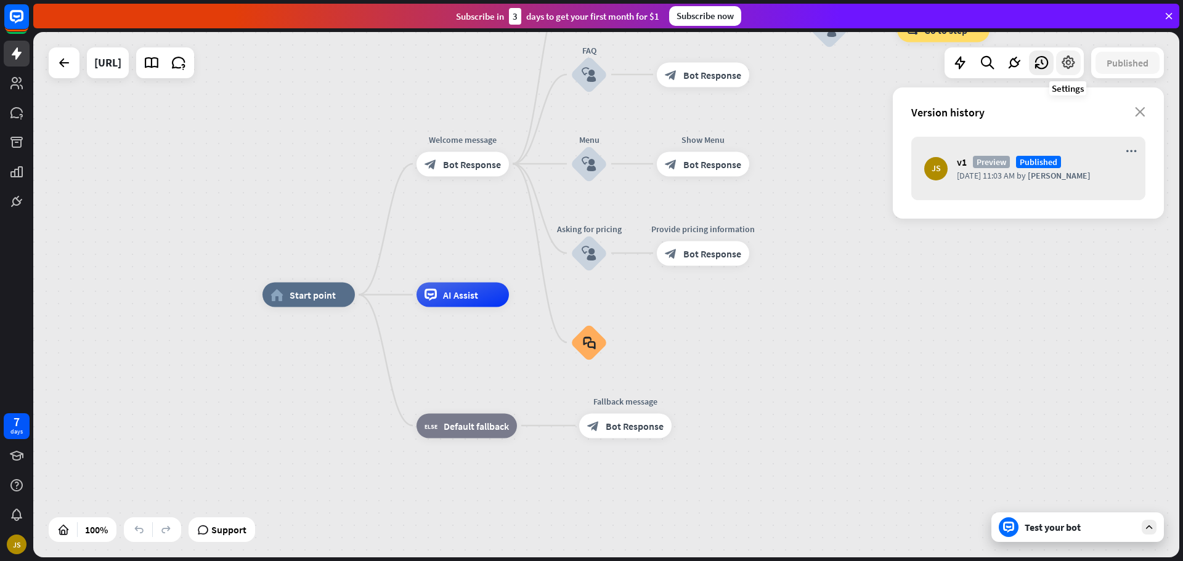
click at [1057, 62] on div at bounding box center [1068, 63] width 25 height 25
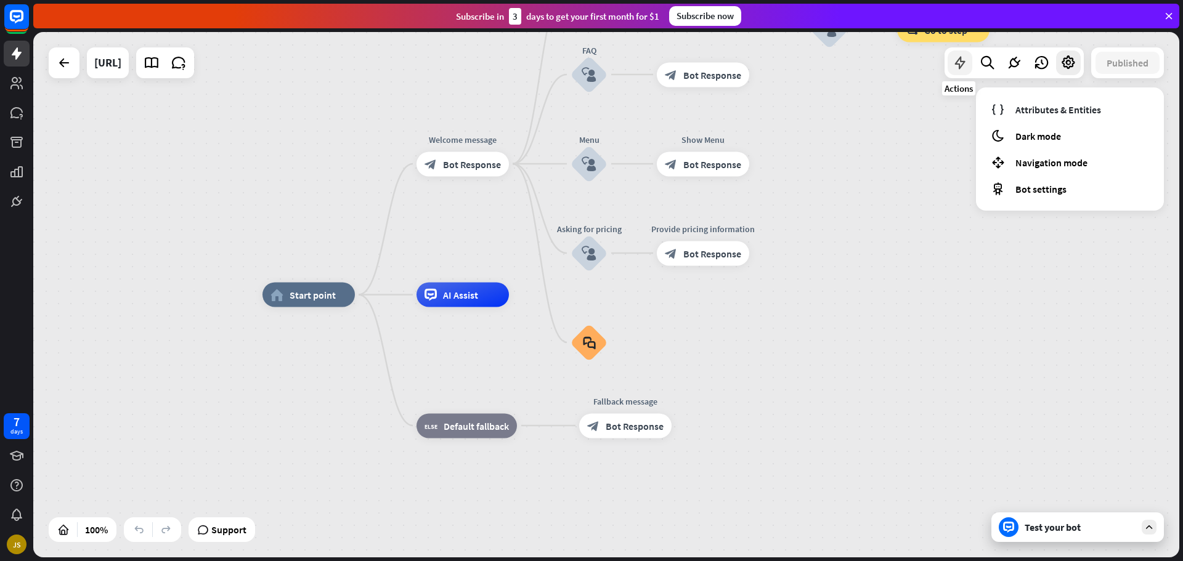
click at [953, 67] on icon at bounding box center [960, 63] width 16 height 16
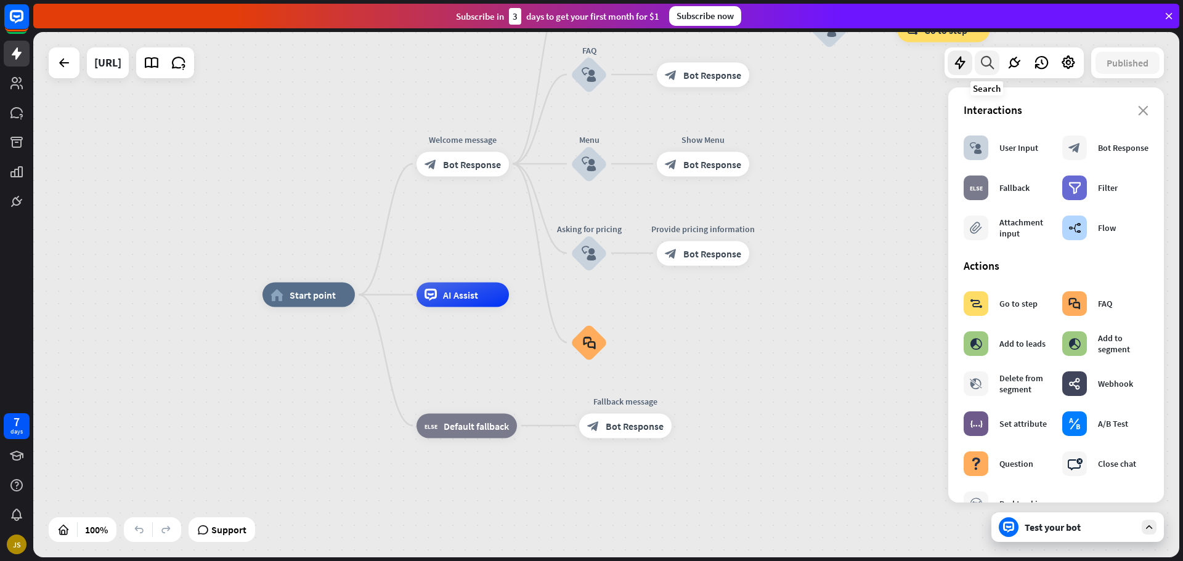
click at [997, 65] on div at bounding box center [987, 63] width 25 height 25
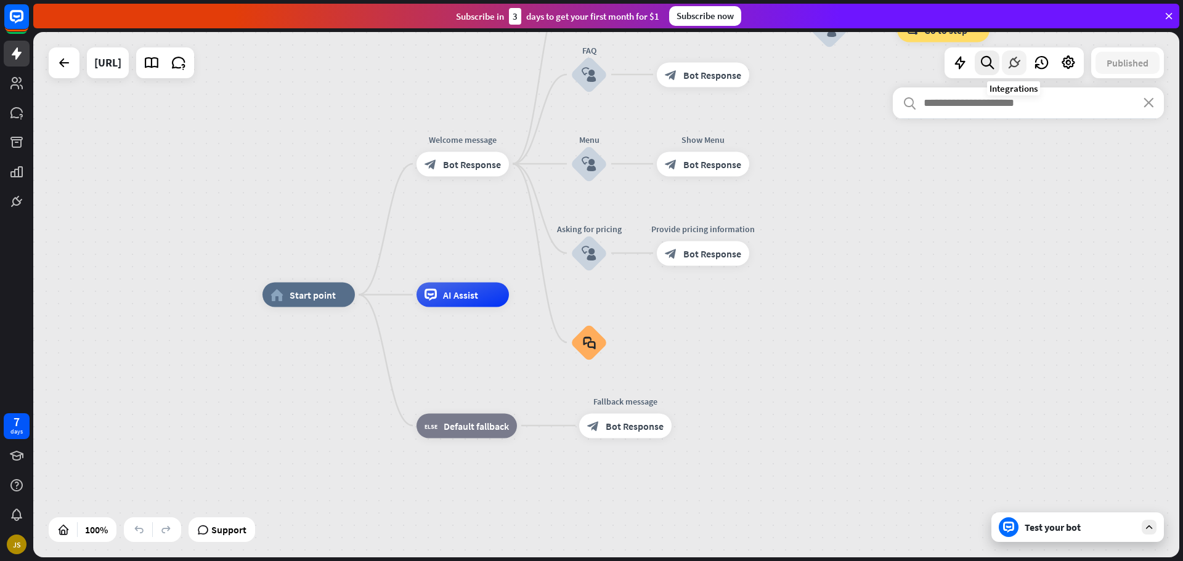
click at [1009, 64] on icon at bounding box center [1014, 63] width 16 height 16
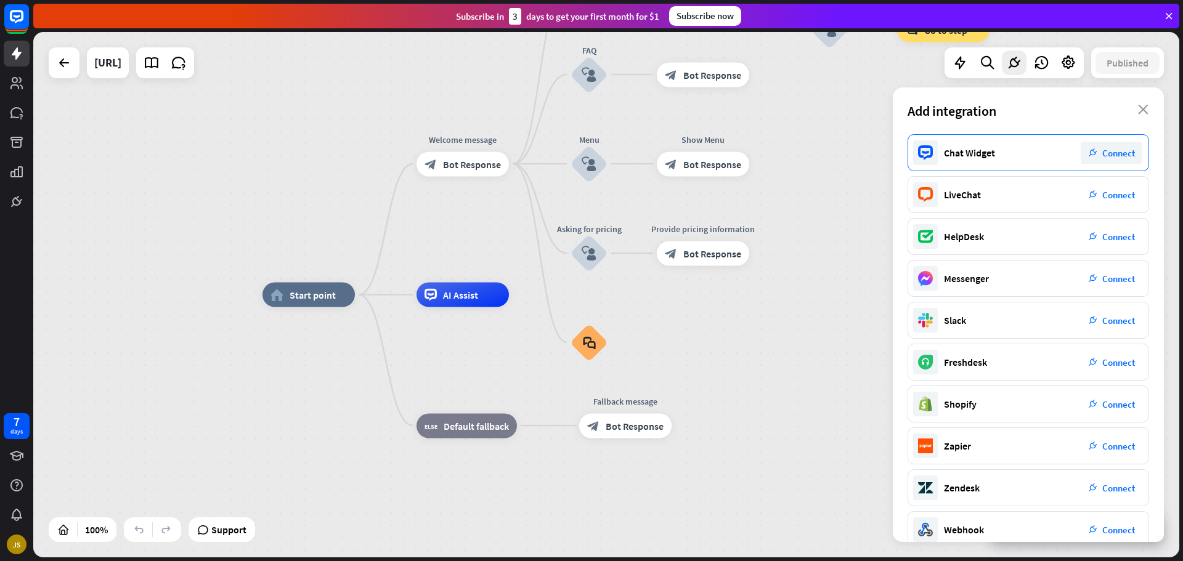
click at [961, 149] on div "Chat Widget" at bounding box center [969, 153] width 51 height 12
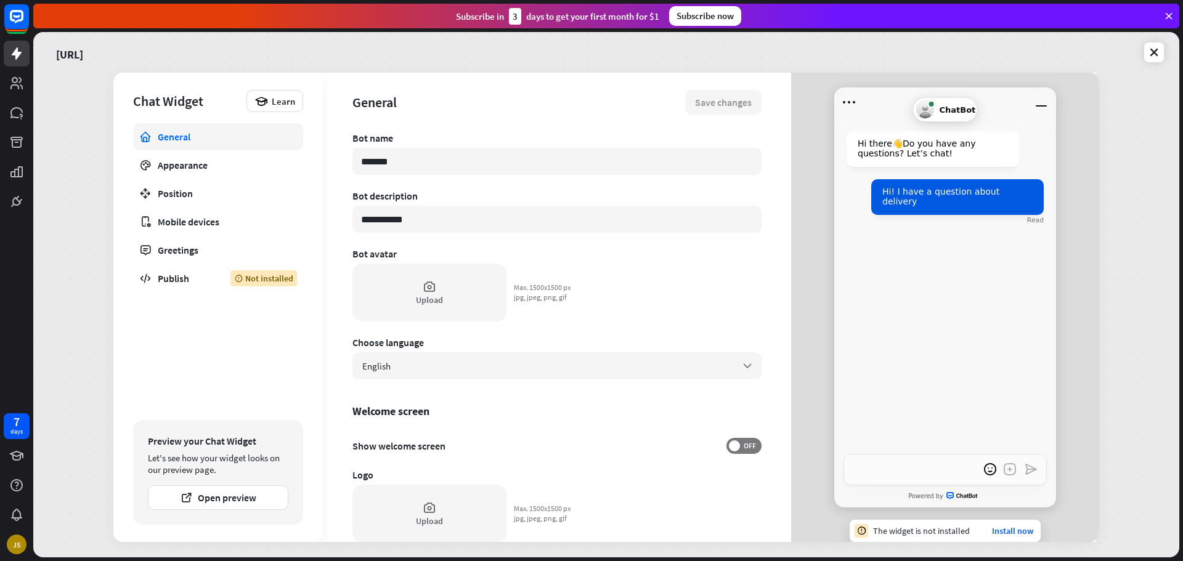
type textarea "*"
click at [171, 277] on div "Publish" at bounding box center [185, 278] width 54 height 12
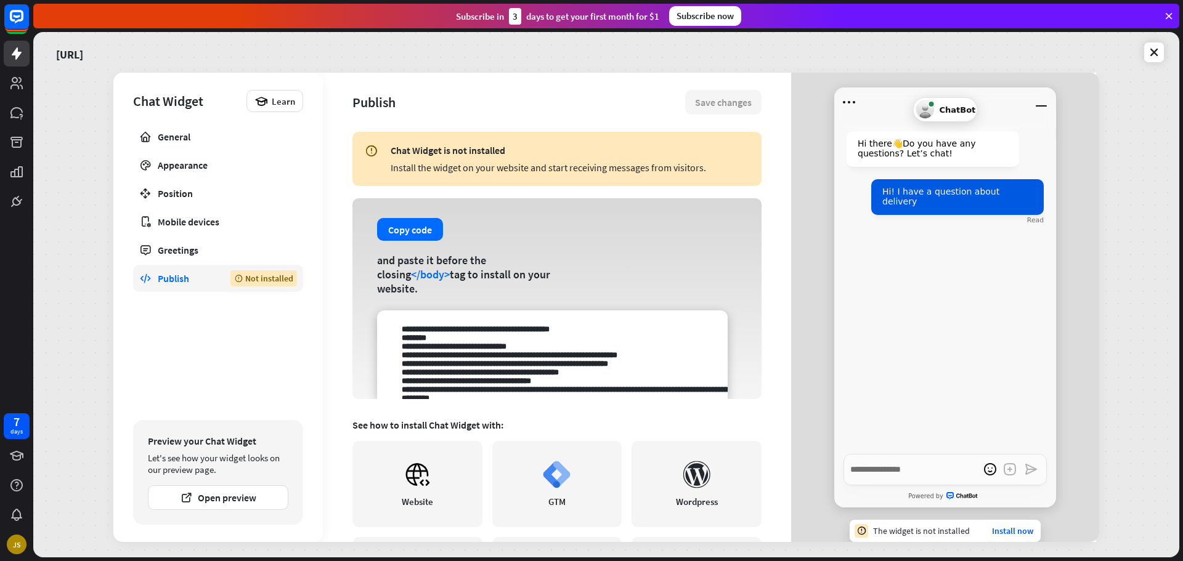
click at [448, 168] on div "Install the widget on your website and start receiving messages from visitors." at bounding box center [570, 167] width 359 height 12
click at [417, 236] on button "Copy code" at bounding box center [410, 229] width 66 height 23
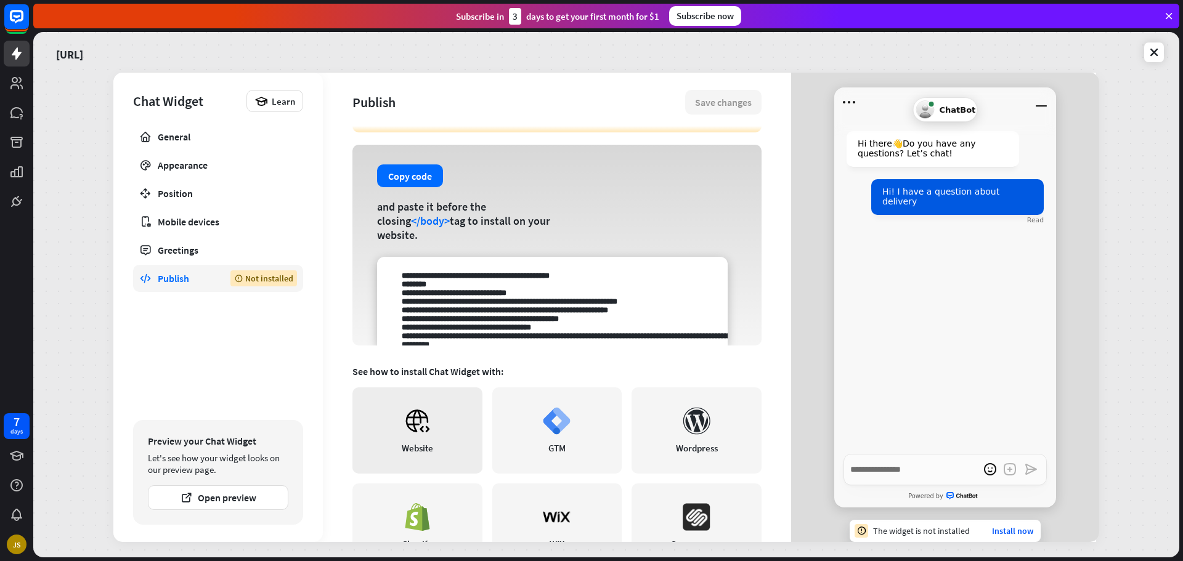
scroll to position [202, 0]
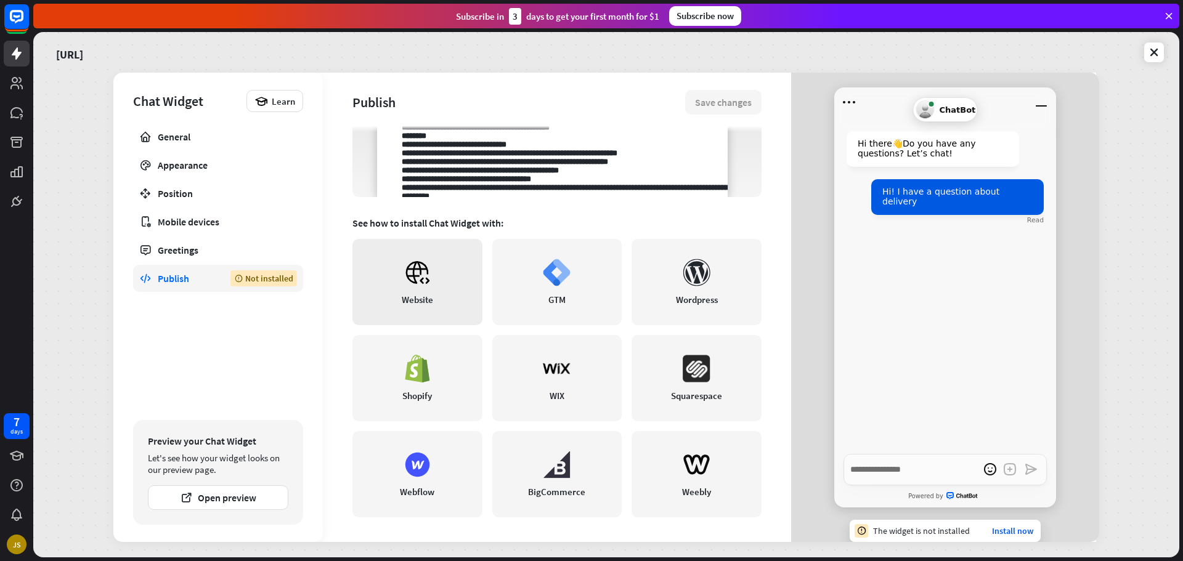
click at [415, 287] on link "Website" at bounding box center [418, 282] width 130 height 86
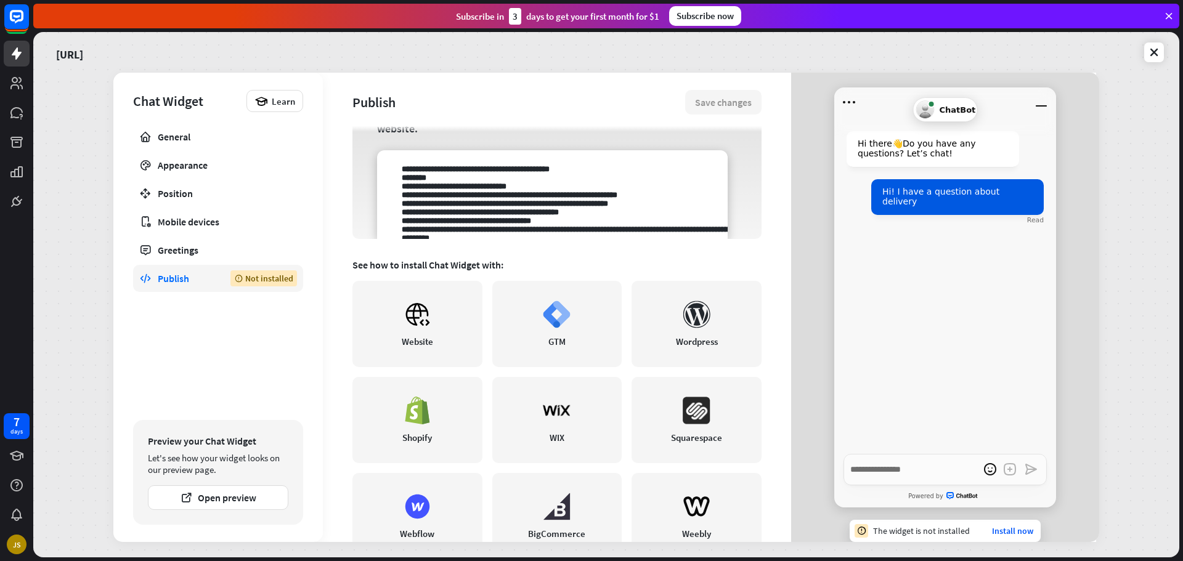
scroll to position [0, 0]
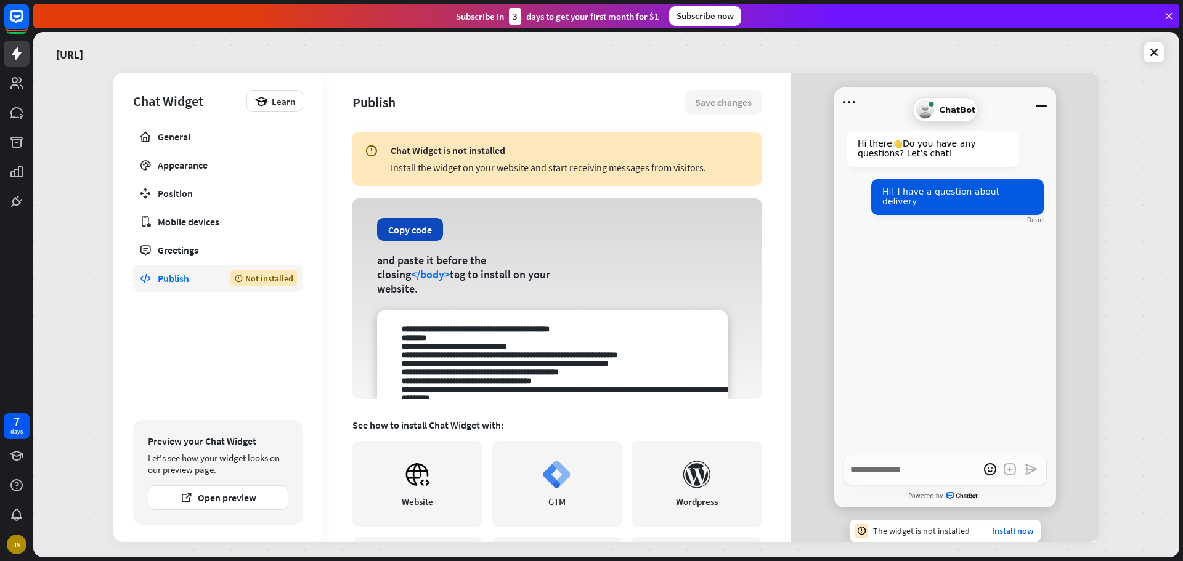
click at [413, 235] on button "Copy code" at bounding box center [410, 229] width 66 height 23
click at [1171, 232] on div "[URL] Chat Widget Learn General Appearance Position Mobile devices Greetings Pu…" at bounding box center [606, 295] width 1146 height 526
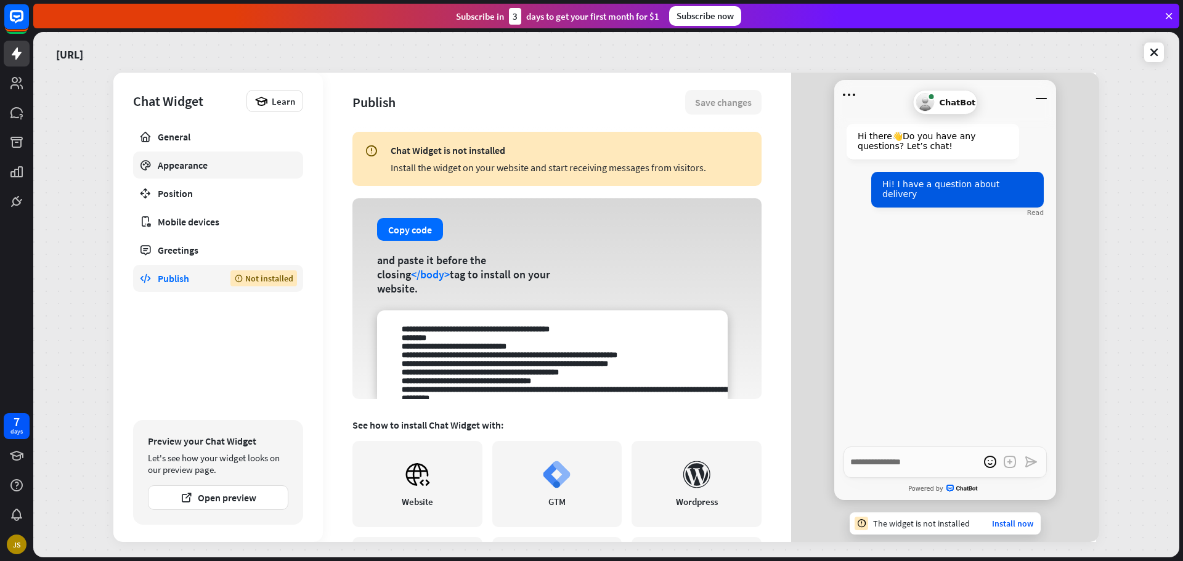
click at [176, 167] on div "Appearance" at bounding box center [218, 165] width 121 height 12
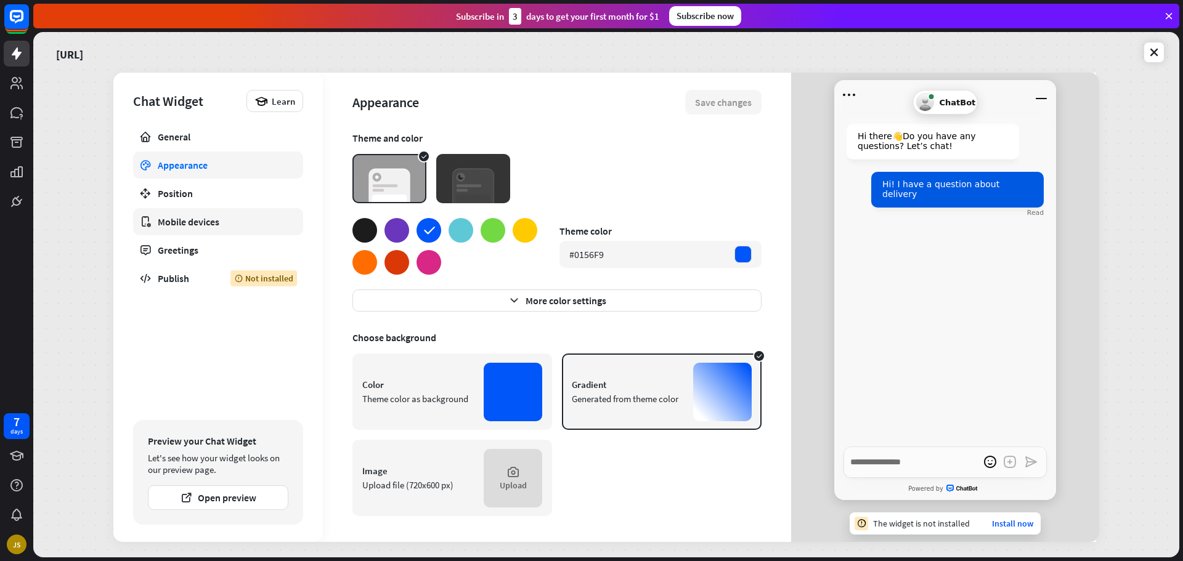
click at [208, 232] on link "Mobile devices" at bounding box center [218, 221] width 170 height 27
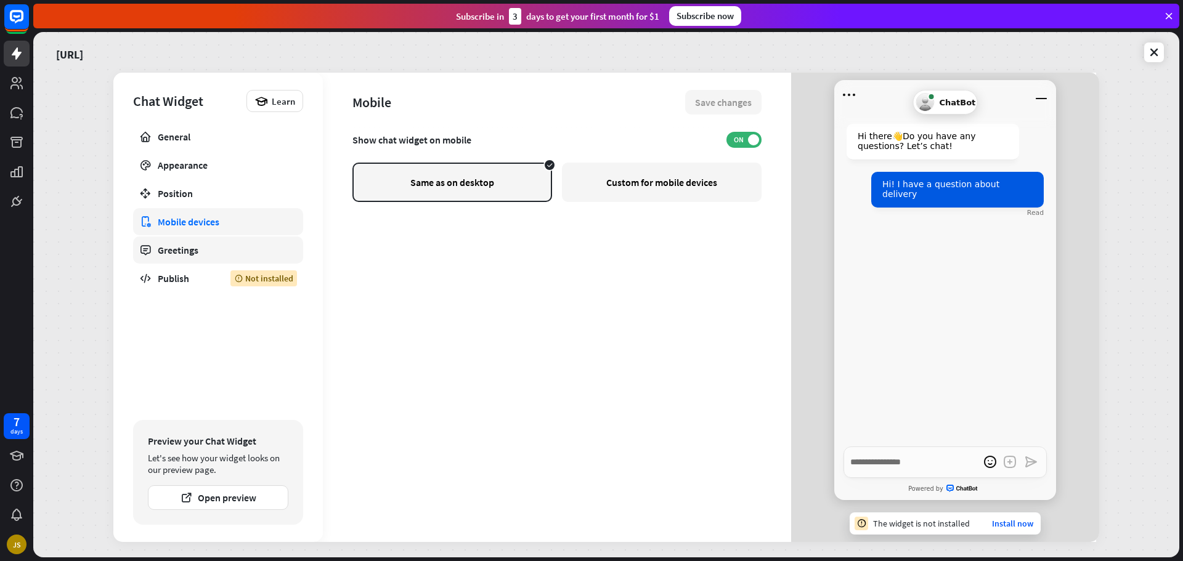
click at [198, 250] on div "Greetings" at bounding box center [218, 250] width 121 height 12
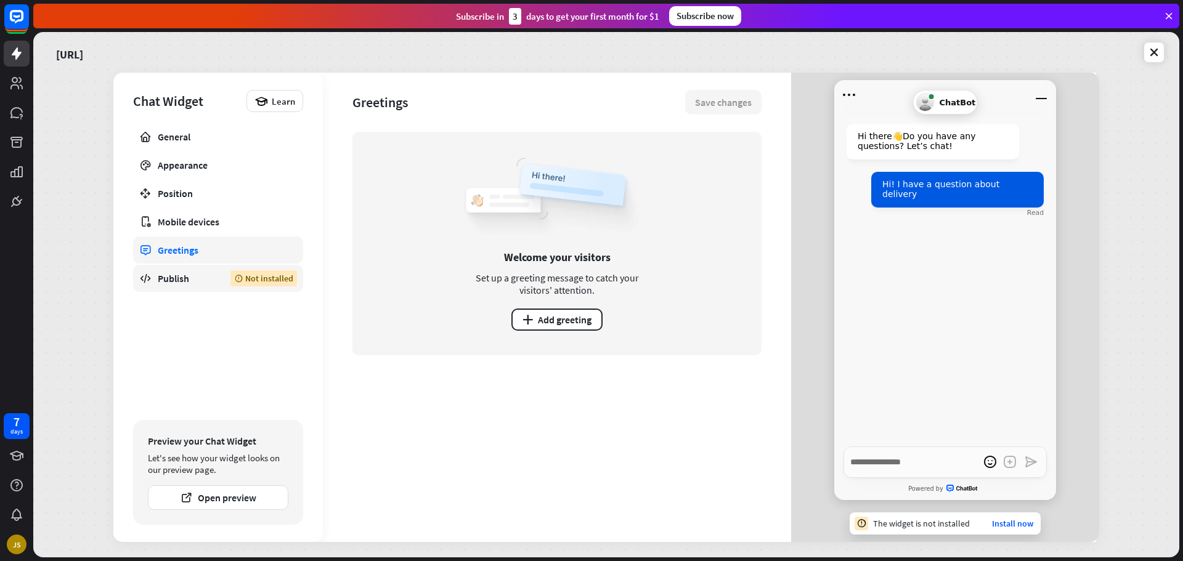
click at [184, 278] on div "Publish" at bounding box center [185, 278] width 54 height 12
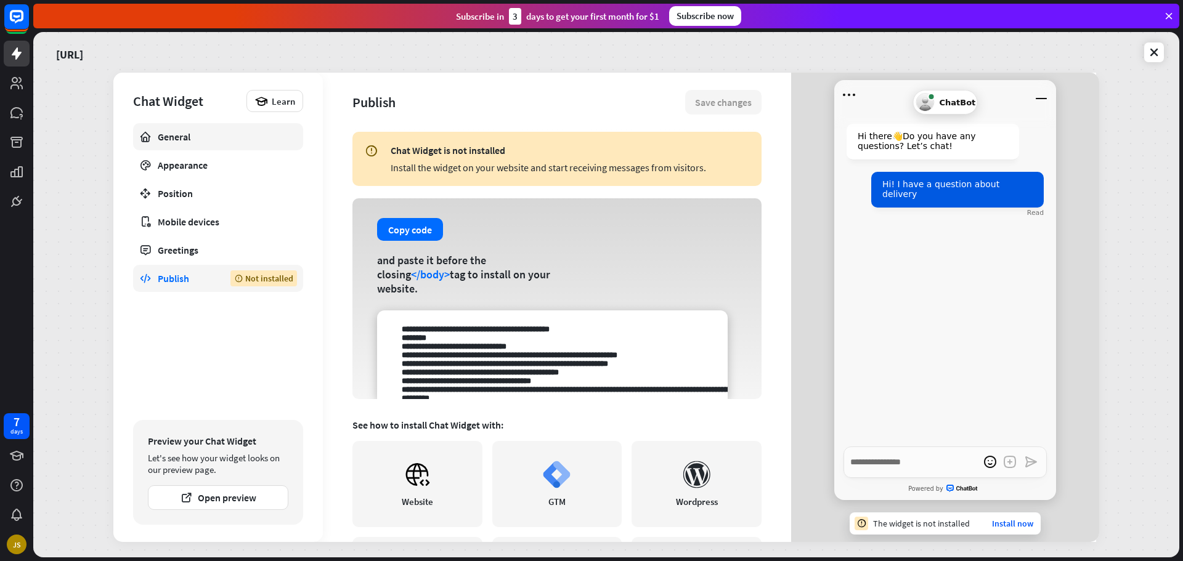
click at [203, 124] on link "General" at bounding box center [218, 136] width 170 height 27
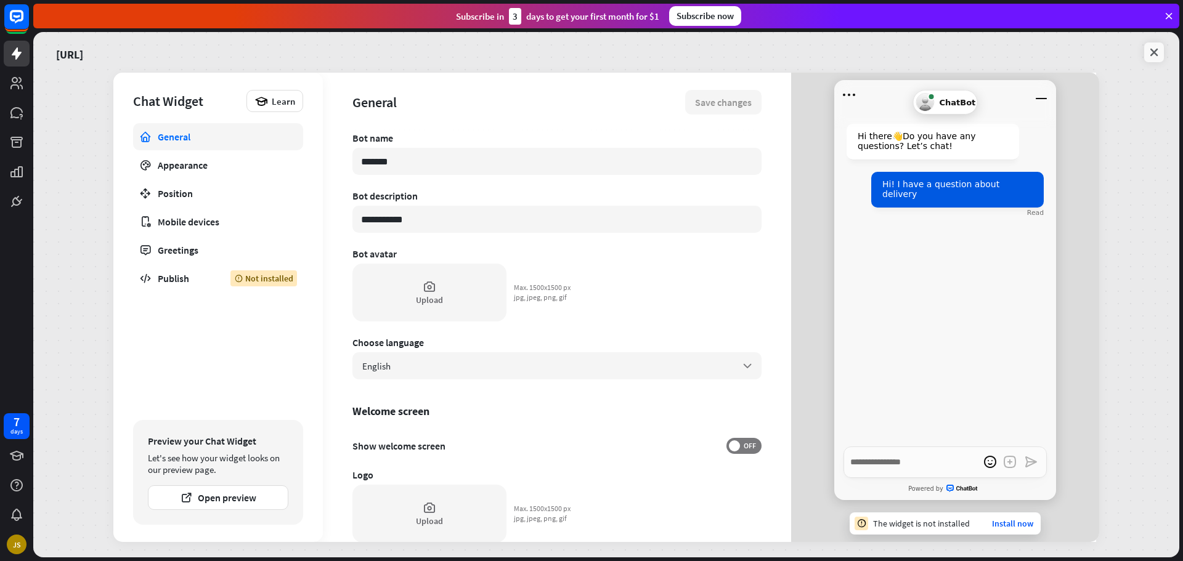
click at [1152, 60] on link at bounding box center [1154, 53] width 20 height 20
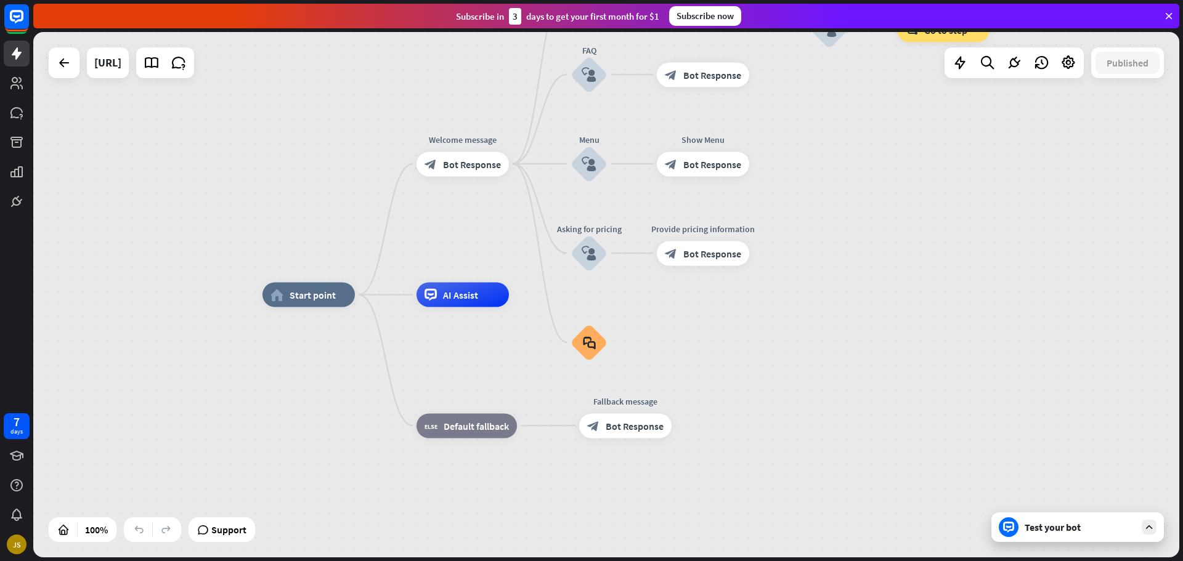
click at [76, 71] on div at bounding box center [64, 62] width 31 height 31
click at [69, 67] on icon at bounding box center [64, 62] width 15 height 15
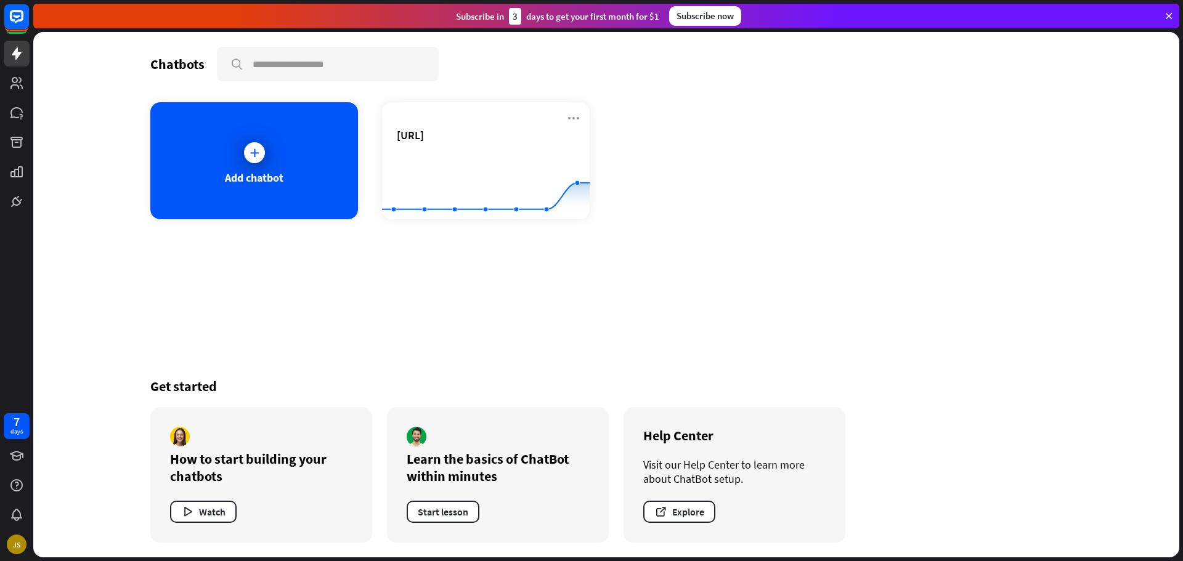
click at [1046, 250] on div "Chatbots search Add chatbot [URL] Created with Highcharts 10.1.0 0 1 2 Get star…" at bounding box center [606, 295] width 986 height 526
click at [769, 303] on div "Chatbots search Add chatbot [URL] Created with Highcharts 10.1.0 0 1 2 Get star…" at bounding box center [606, 295] width 986 height 526
